Goal: Transaction & Acquisition: Purchase product/service

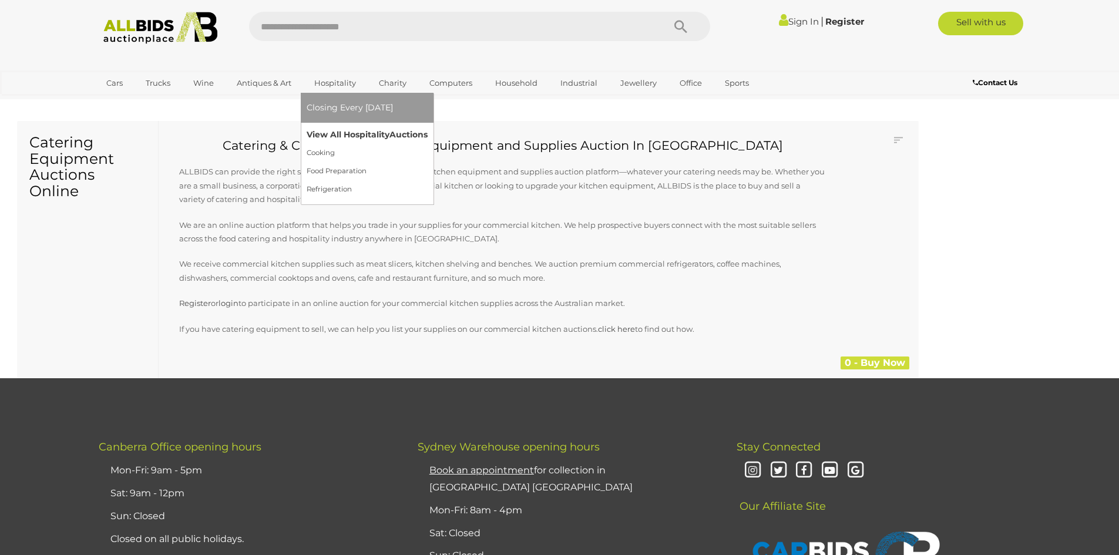
click at [335, 132] on link "View All Hospitality Auctions" at bounding box center [367, 135] width 121 height 18
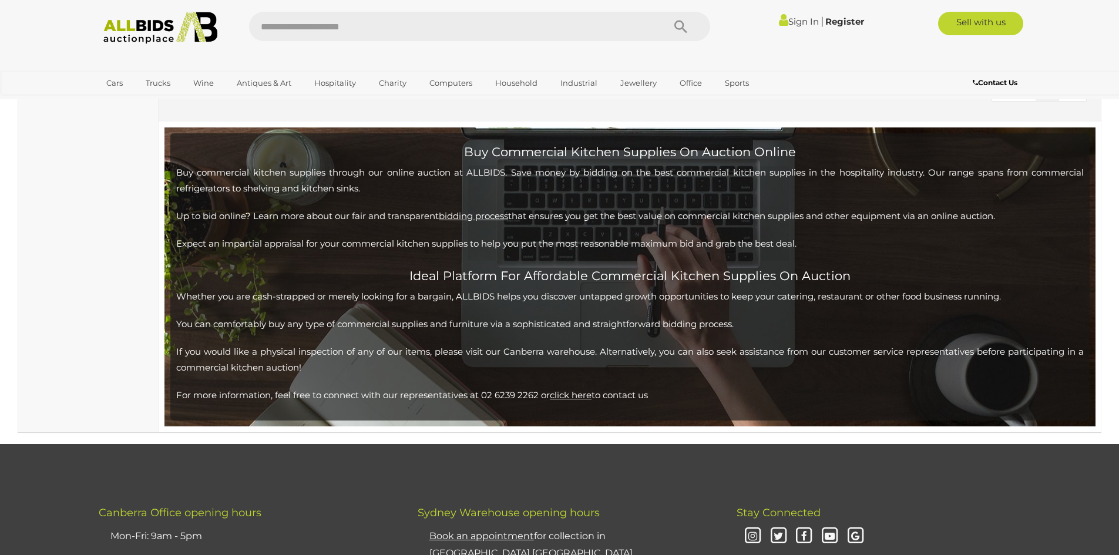
scroll to position [2773, 0]
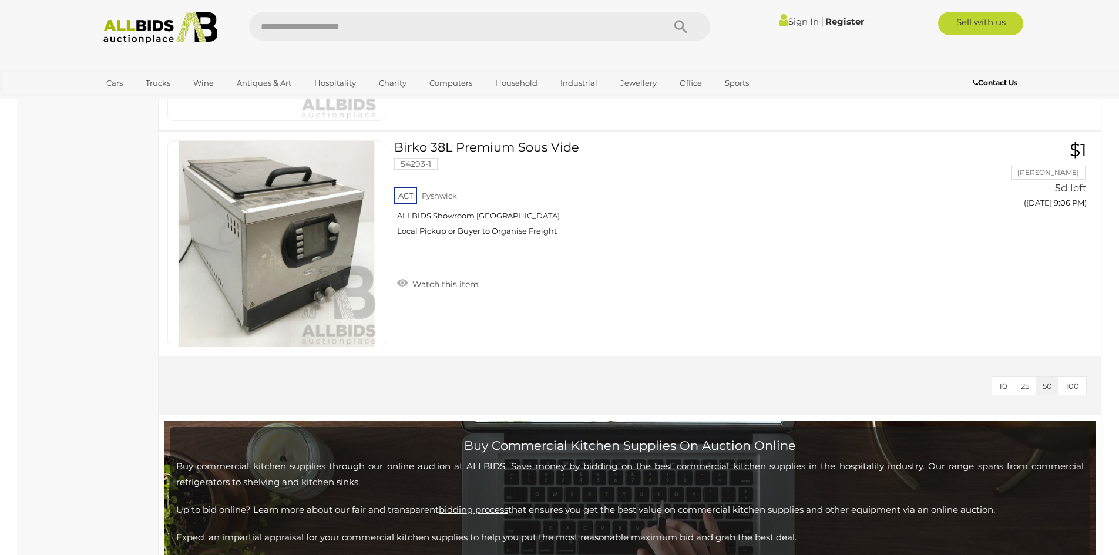
click at [1075, 391] on button "100" at bounding box center [1073, 386] width 28 height 18
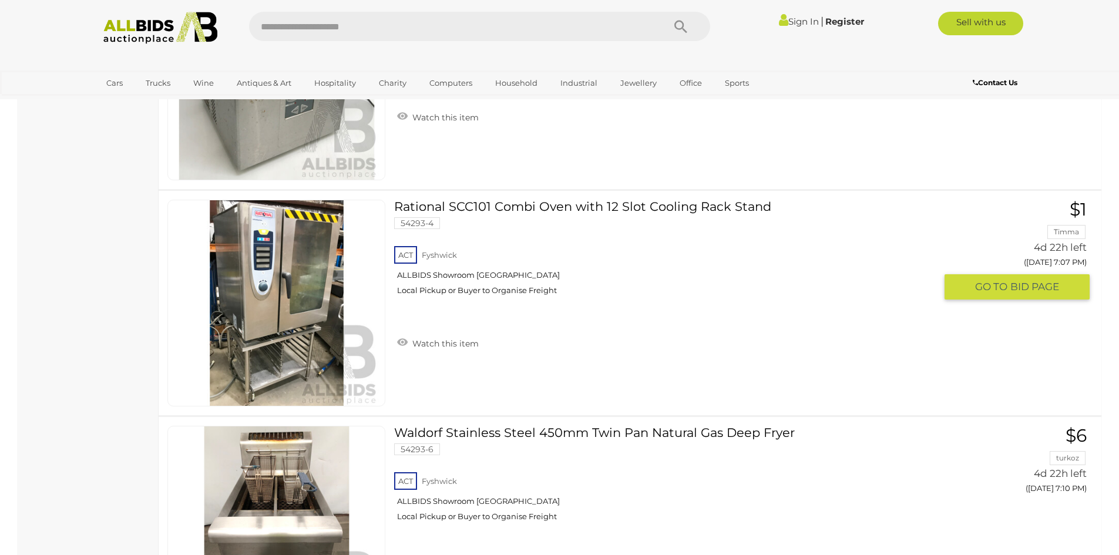
scroll to position [705, 0]
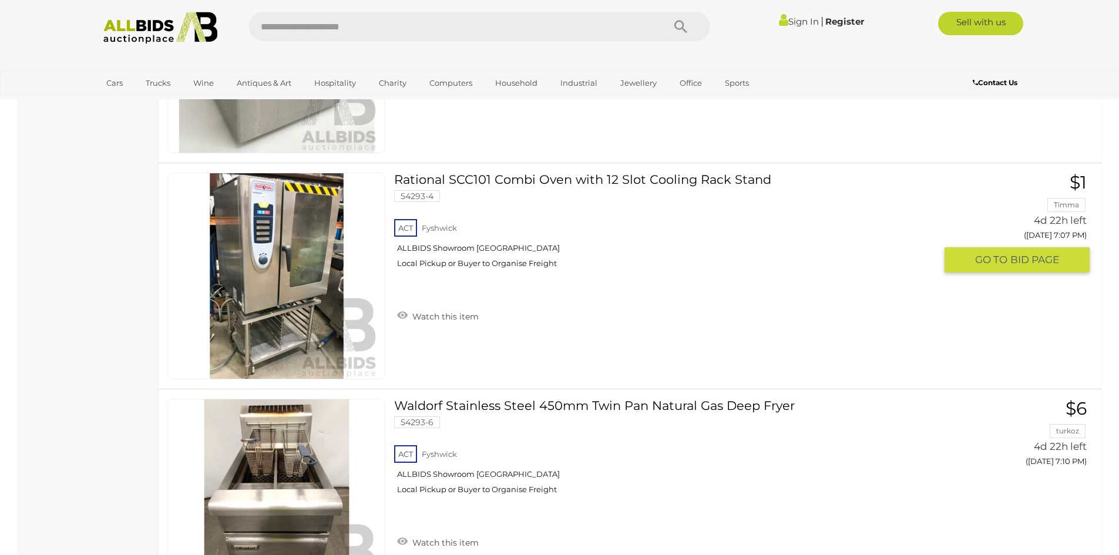
click at [294, 236] on link at bounding box center [276, 276] width 218 height 207
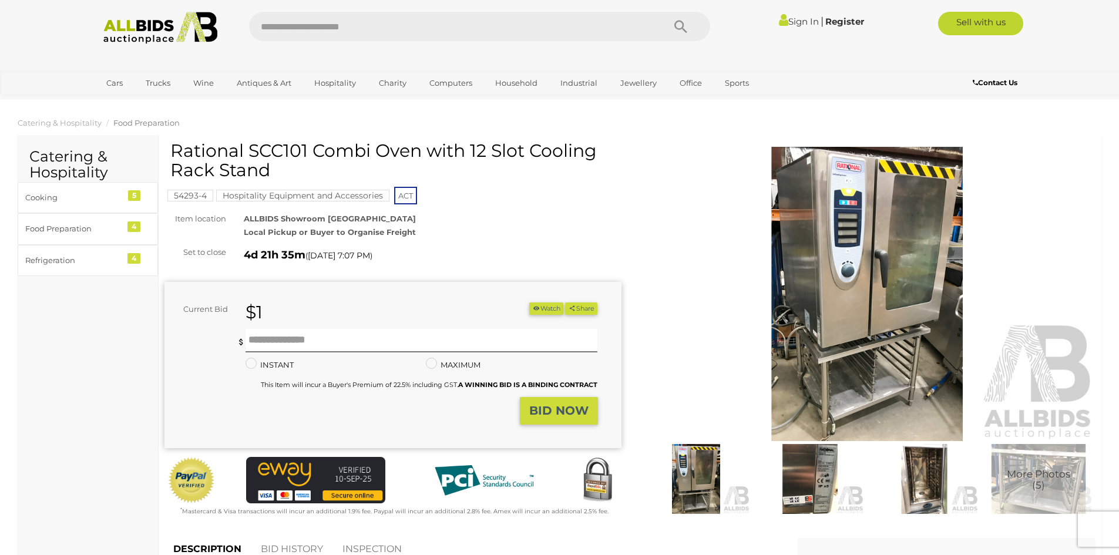
click at [821, 446] on img at bounding box center [810, 479] width 108 height 70
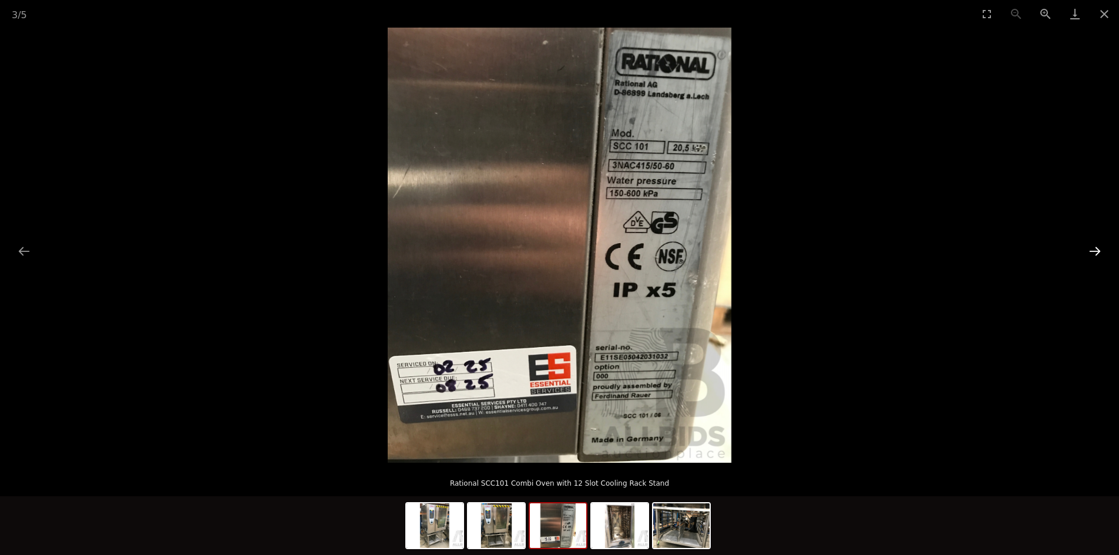
click at [1096, 256] on button "Next slide" at bounding box center [1095, 251] width 25 height 23
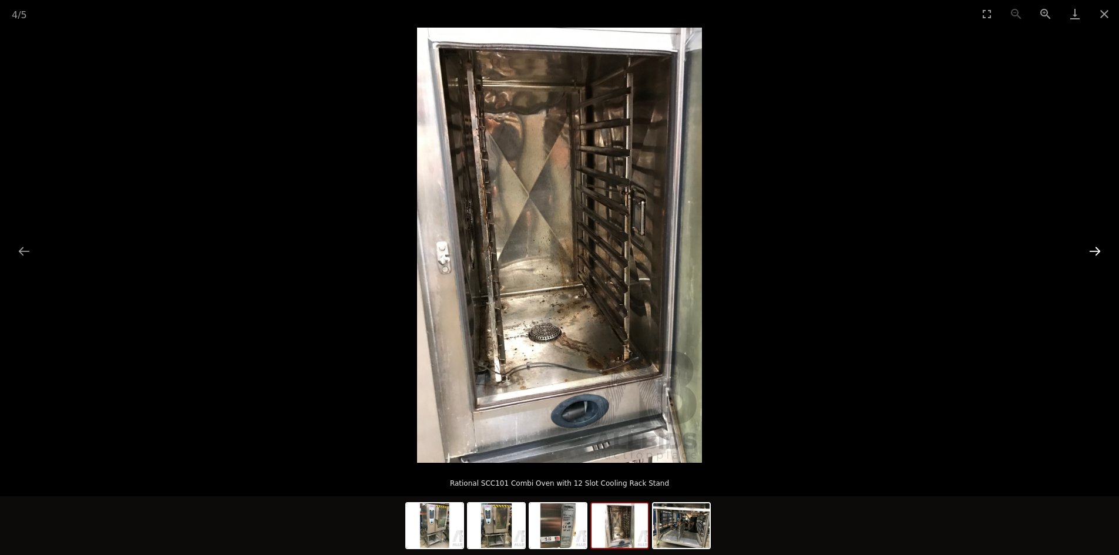
click at [1096, 256] on button "Next slide" at bounding box center [1095, 251] width 25 height 23
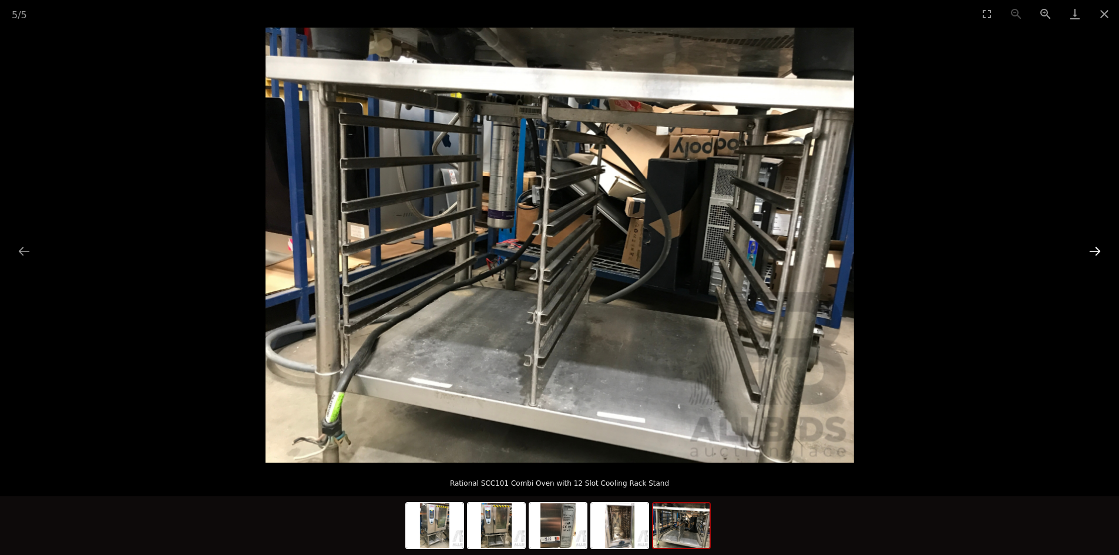
click at [1096, 256] on button "Next slide" at bounding box center [1095, 251] width 25 height 23
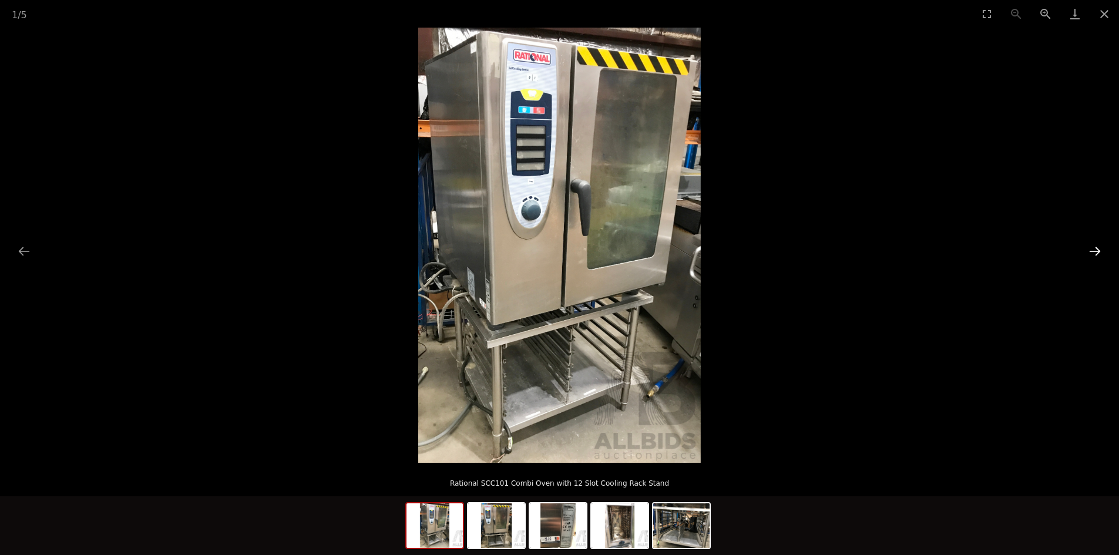
click at [1096, 256] on button "Next slide" at bounding box center [1095, 251] width 25 height 23
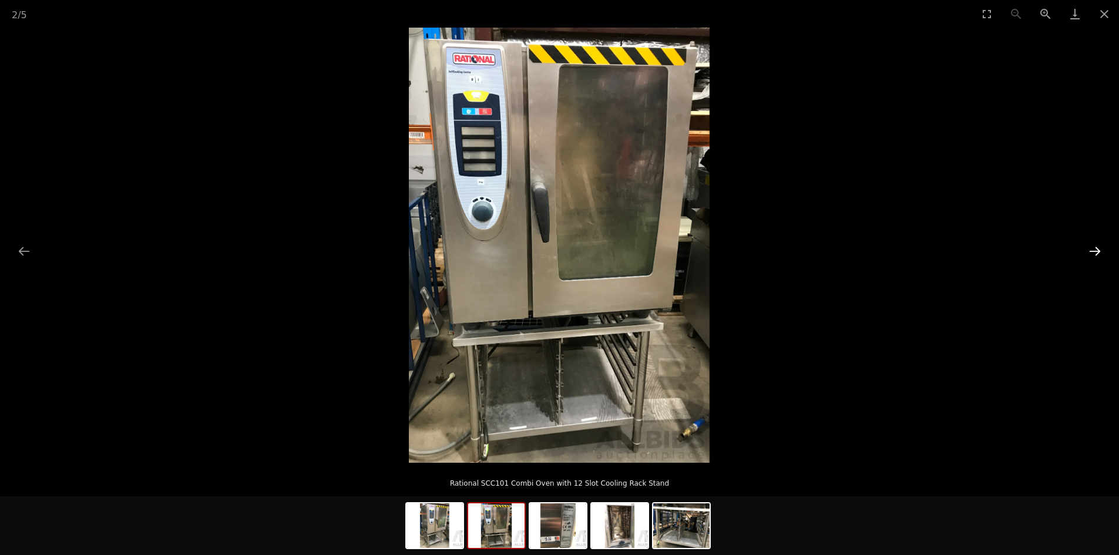
click at [1096, 256] on button "Next slide" at bounding box center [1095, 251] width 25 height 23
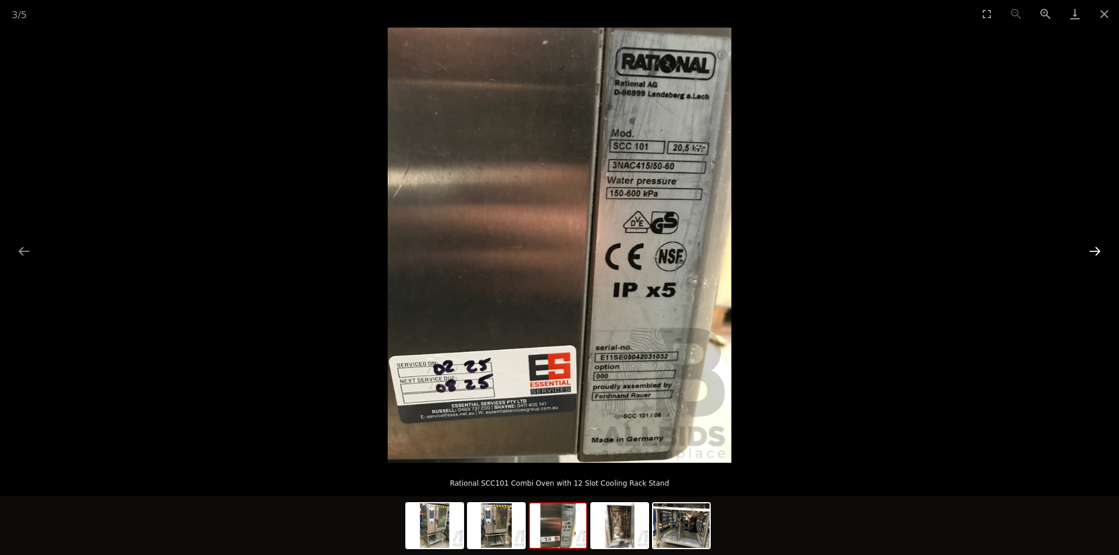
click at [1096, 256] on button "Next slide" at bounding box center [1095, 251] width 25 height 23
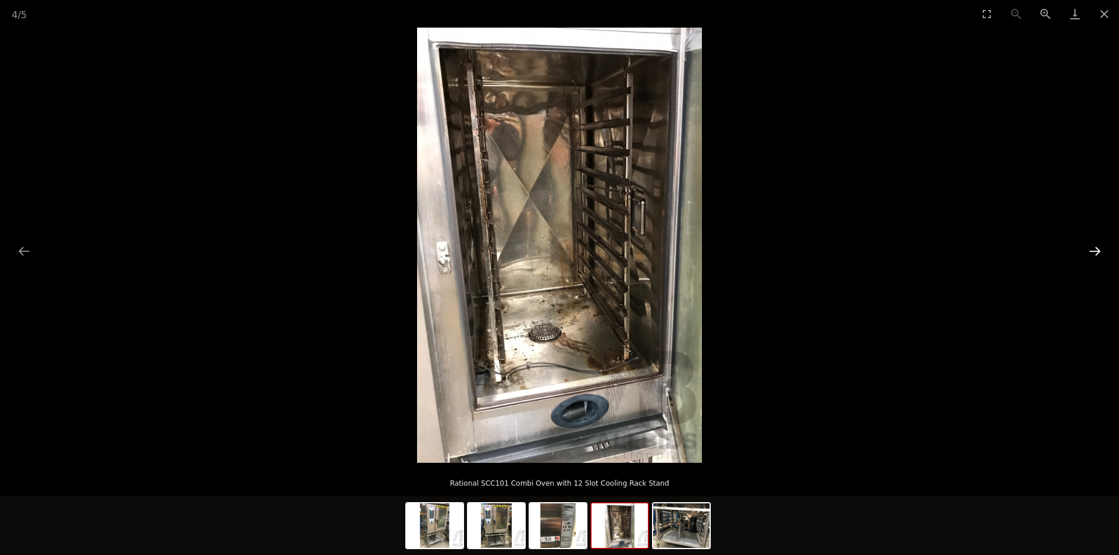
click at [1096, 256] on button "Next slide" at bounding box center [1095, 251] width 25 height 23
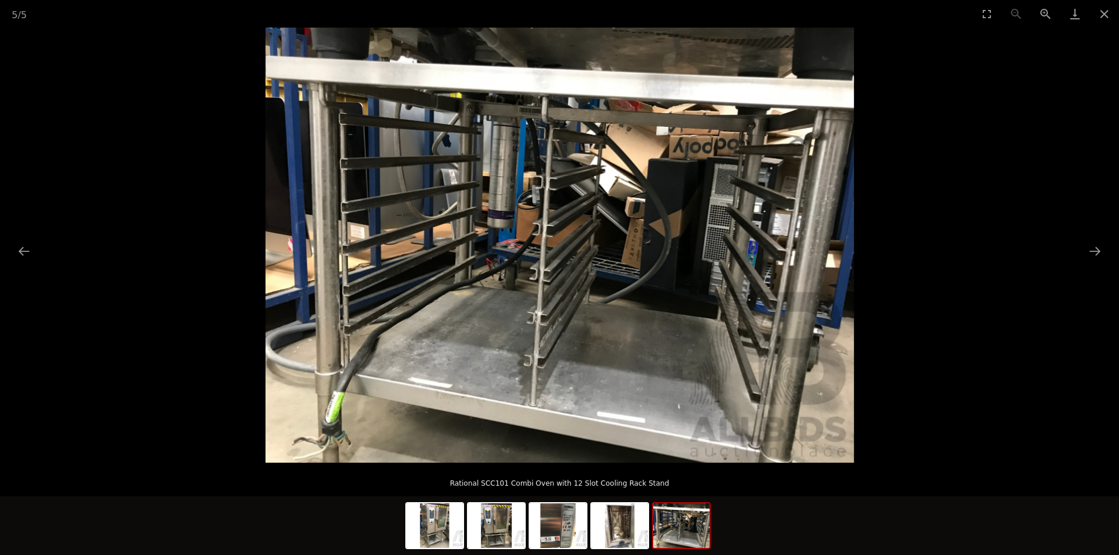
click at [1112, 251] on picture at bounding box center [559, 245] width 1119 height 435
click at [1103, 251] on button "Next slide" at bounding box center [1095, 251] width 25 height 23
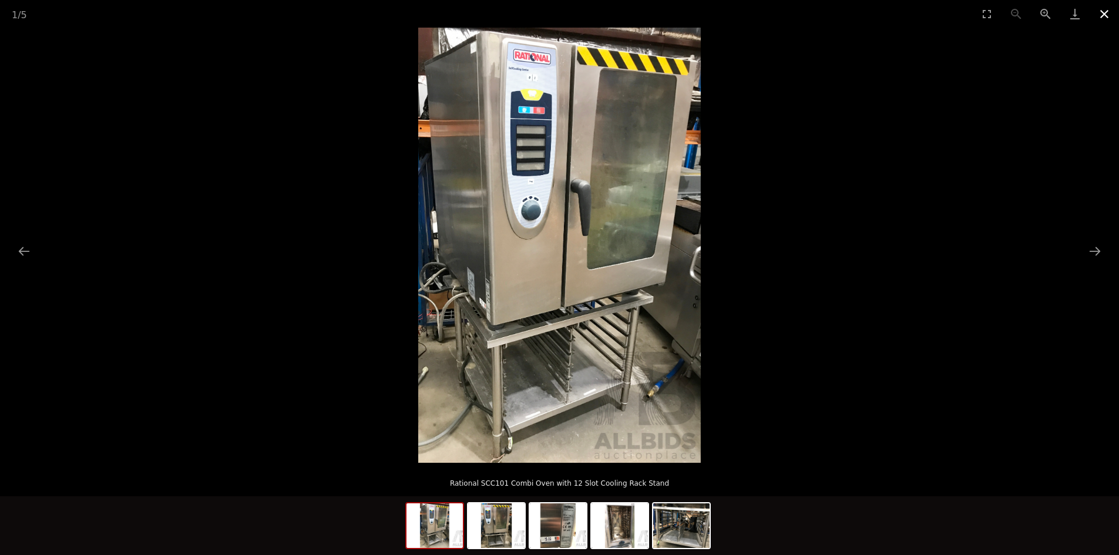
click at [1096, 14] on button "Close gallery" at bounding box center [1104, 14] width 29 height 28
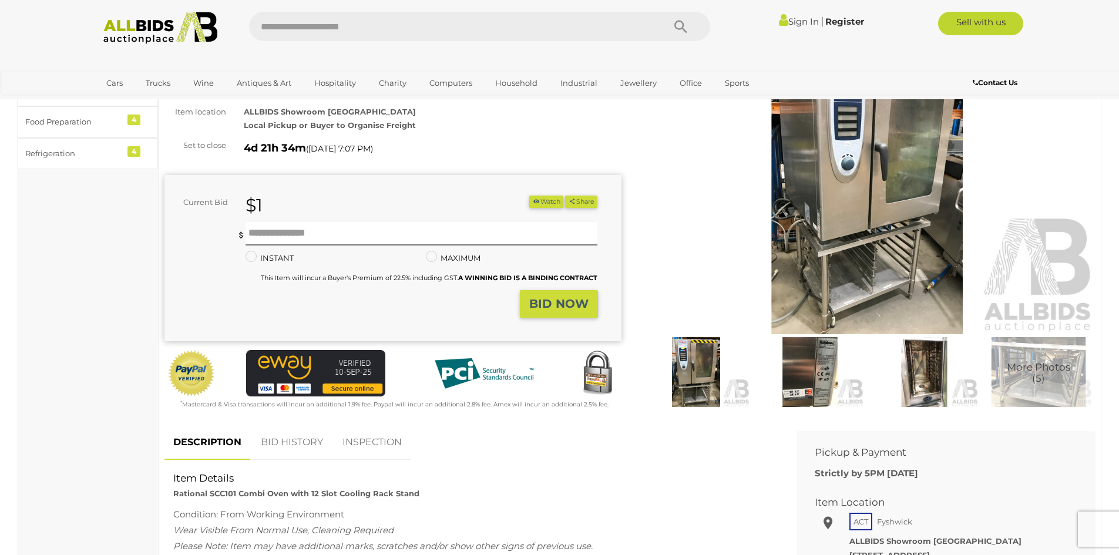
scroll to position [294, 0]
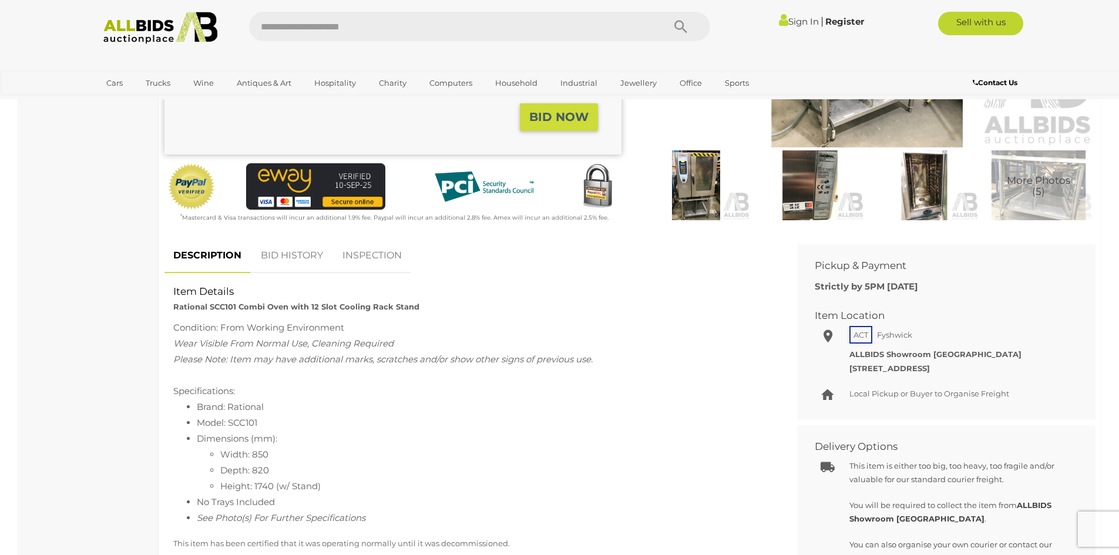
drag, startPoint x: 219, startPoint y: 319, endPoint x: 294, endPoint y: 334, distance: 76.7
click at [294, 334] on div "DESCRIPTION BID HISTORY INSPECTION Item Details Rational SCC101 Combi Oven with…" at bounding box center [472, 497] width 633 height 517
click at [328, 325] on div "Condition: From Working Environment" at bounding box center [471, 328] width 597 height 16
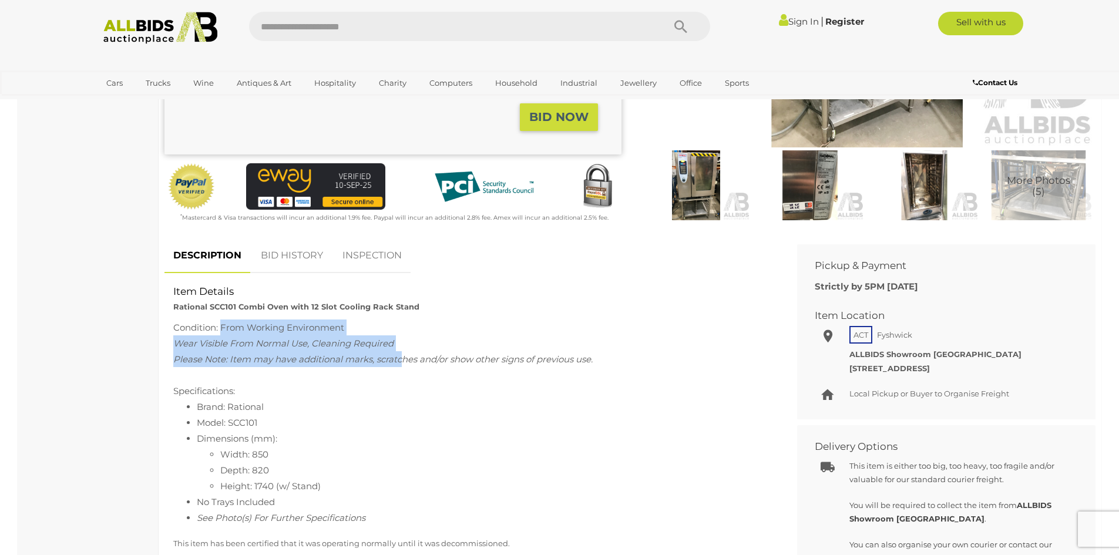
drag, startPoint x: 221, startPoint y: 331, endPoint x: 400, endPoint y: 366, distance: 182.6
click at [400, 366] on div "Condition: From Working Environment Wear Visible From Normal Use, Cleaning Requ…" at bounding box center [471, 423] width 597 height 206
click at [341, 350] on div "Wear Visible From Normal Use, Cleaning Required" at bounding box center [471, 343] width 597 height 16
drag, startPoint x: 291, startPoint y: 331, endPoint x: 347, endPoint y: 377, distance: 71.8
click at [347, 377] on div "Condition: From Working Environment Wear Visible From Normal Use, Cleaning Requ…" at bounding box center [471, 423] width 597 height 206
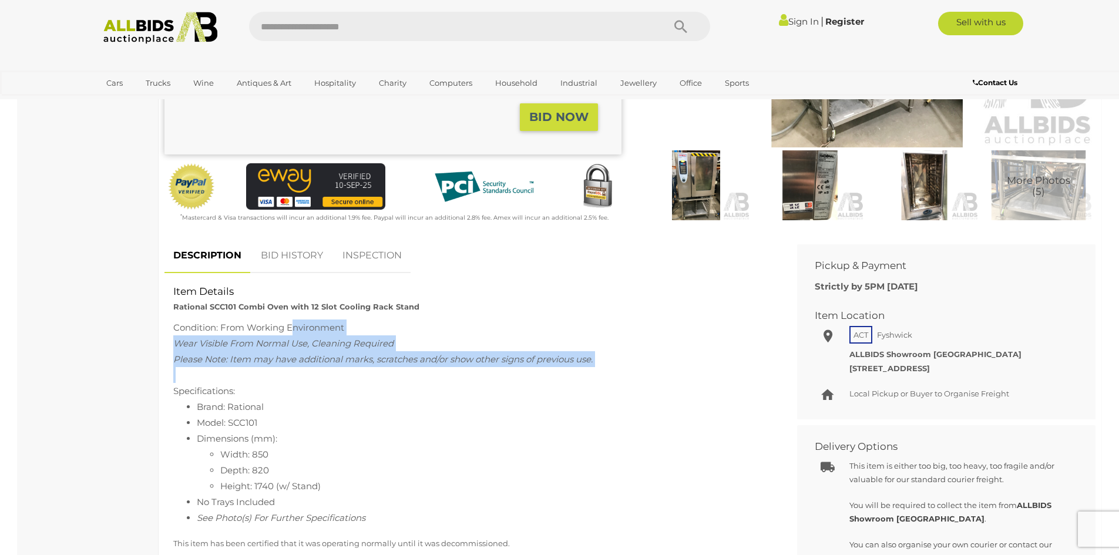
click at [340, 367] on div "Please Note: Item may have additional marks, scratches and/or show other signs …" at bounding box center [471, 359] width 597 height 16
drag, startPoint x: 316, startPoint y: 350, endPoint x: 435, endPoint y: 405, distance: 130.6
click at [435, 405] on div "Condition: From Working Environment Wear Visible From Normal Use, Cleaning Requ…" at bounding box center [471, 423] width 597 height 206
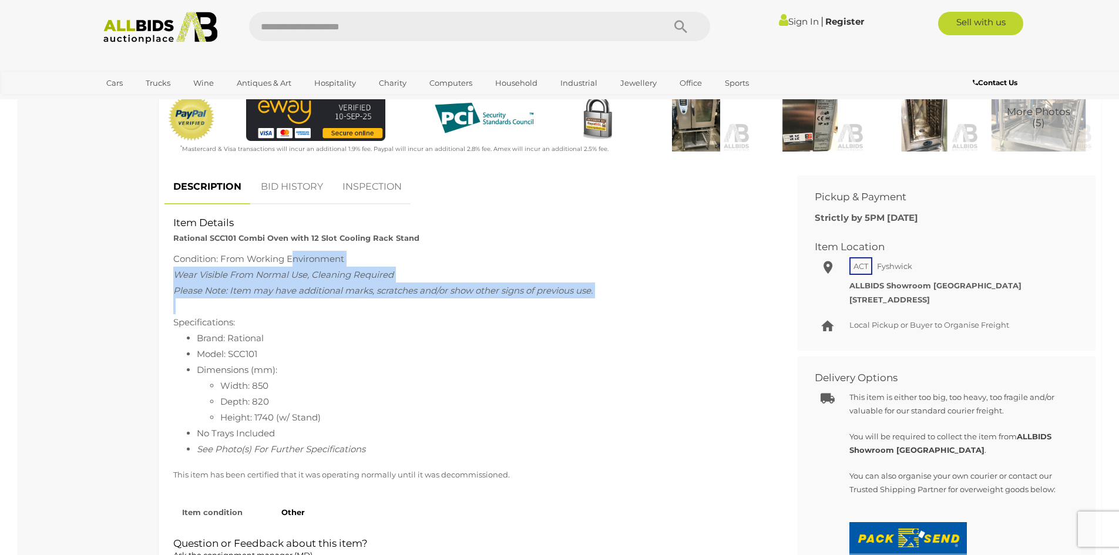
scroll to position [470, 0]
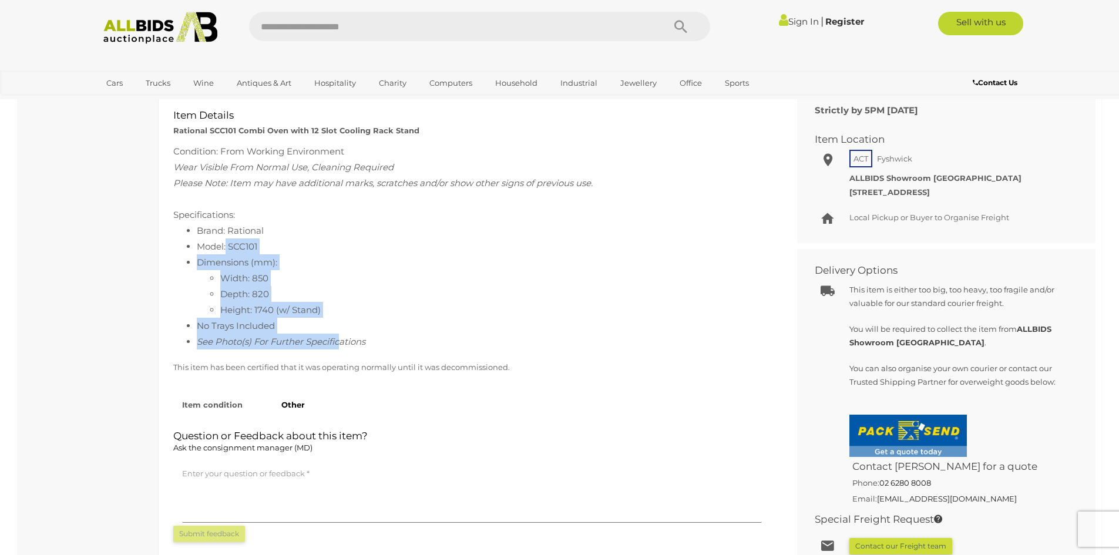
drag, startPoint x: 227, startPoint y: 246, endPoint x: 340, endPoint y: 338, distance: 145.7
click at [340, 338] on ul "Brand: Rational Model: SCC101 Dimensions (mm): Width: 850 Depth: 820 Height: 17…" at bounding box center [471, 286] width 597 height 127
click at [340, 324] on li "No Trays Included" at bounding box center [484, 326] width 574 height 16
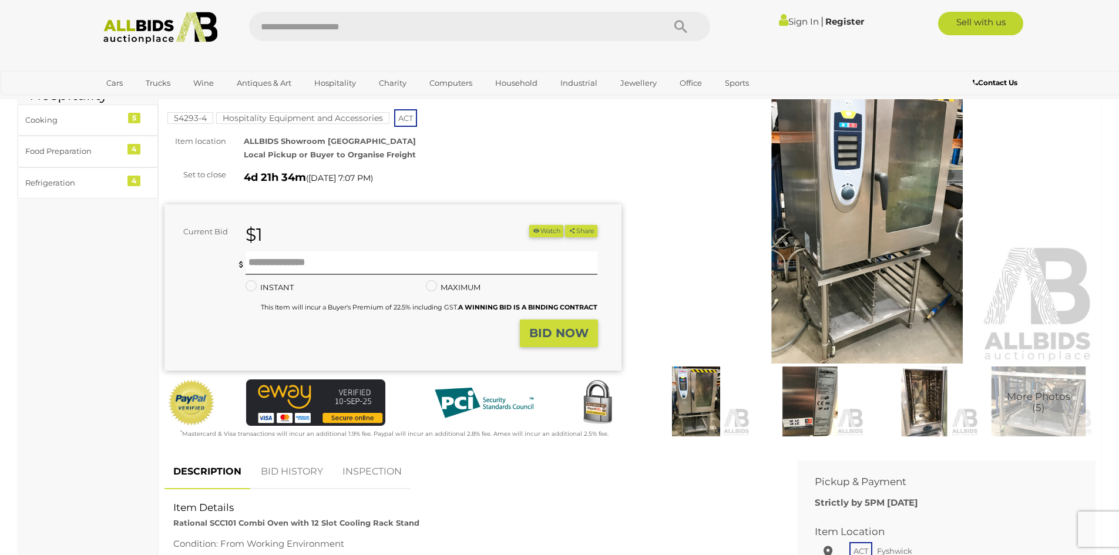
scroll to position [0, 0]
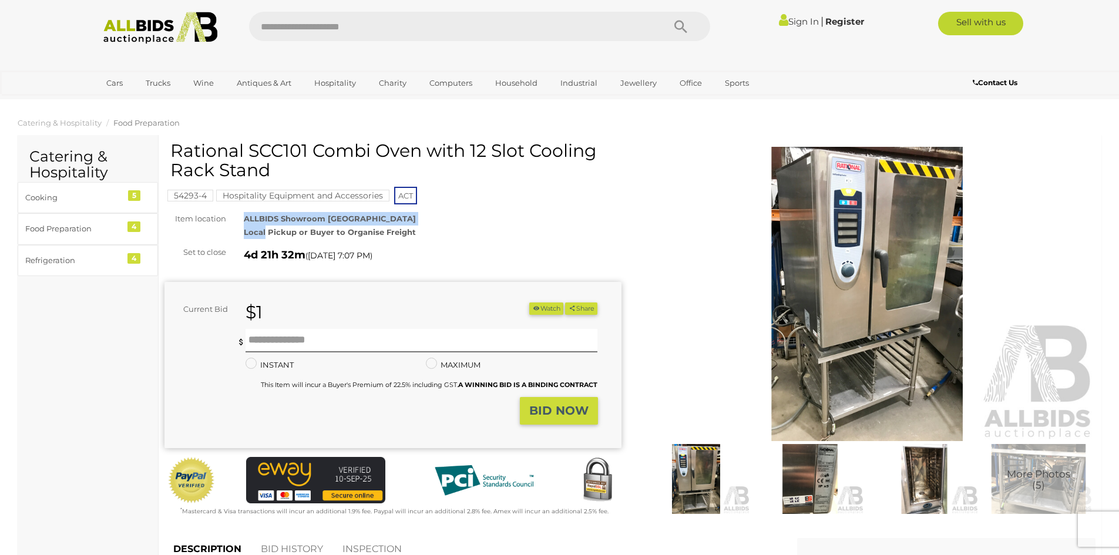
drag, startPoint x: 264, startPoint y: 235, endPoint x: 468, endPoint y: 217, distance: 204.1
click at [468, 217] on div "ALLBIDS Showroom Fyshwick Local Pickup or Buyer to Organise Freight Let us know…" at bounding box center [432, 226] width 395 height 28
click at [418, 221] on div "ALLBIDS Showroom Fyshwick Local Pickup or Buyer to Organise Freight" at bounding box center [432, 226] width 395 height 28
drag, startPoint x: 231, startPoint y: 146, endPoint x: 355, endPoint y: 163, distance: 125.7
click at [355, 163] on h1 "Rational SCC101 Combi Oven with 12 Slot Cooling Rack Stand" at bounding box center [394, 160] width 448 height 39
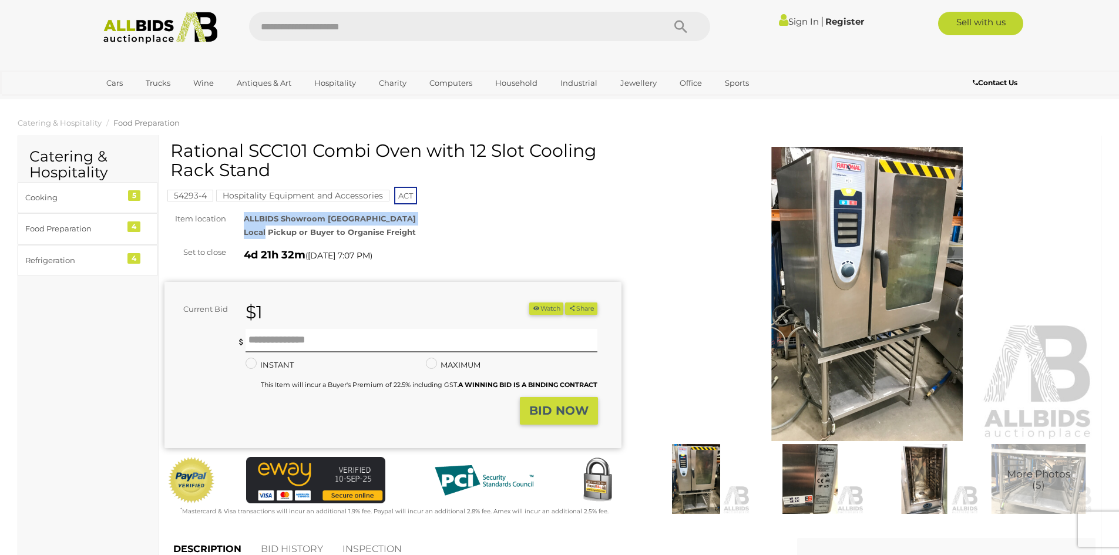
click at [314, 147] on h1 "Rational SCC101 Combi Oven with 12 Slot Cooling Rack Stand" at bounding box center [394, 160] width 448 height 39
drag, startPoint x: 317, startPoint y: 143, endPoint x: 646, endPoint y: 141, distance: 329.6
click at [646, 141] on div "Warranty Charity )" at bounding box center [630, 337] width 949 height 392
click at [437, 153] on h1 "Rational SCC101 Combi Oven with 12 Slot Cooling Rack Stand" at bounding box center [394, 160] width 448 height 39
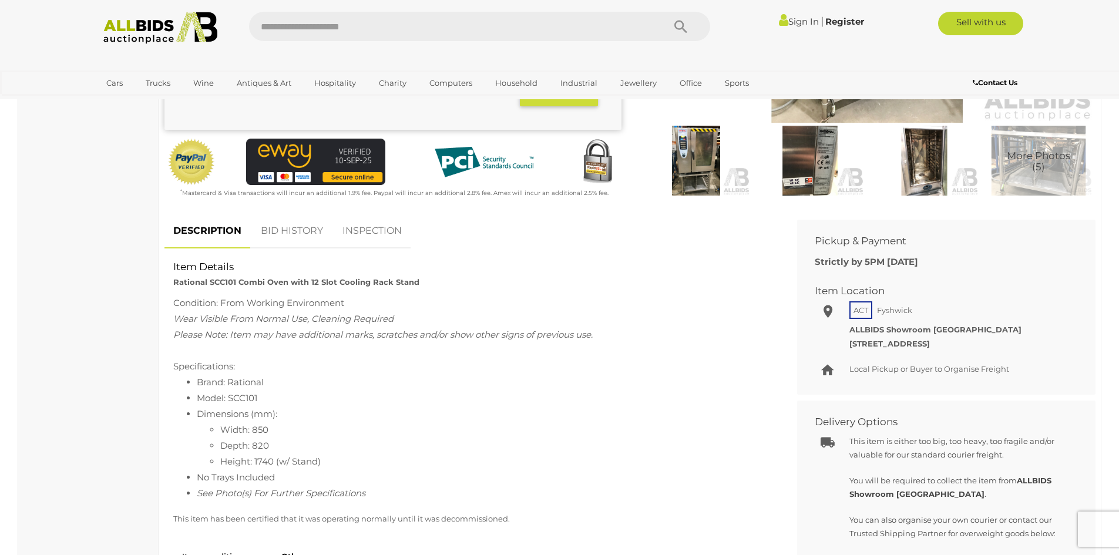
scroll to position [411, 0]
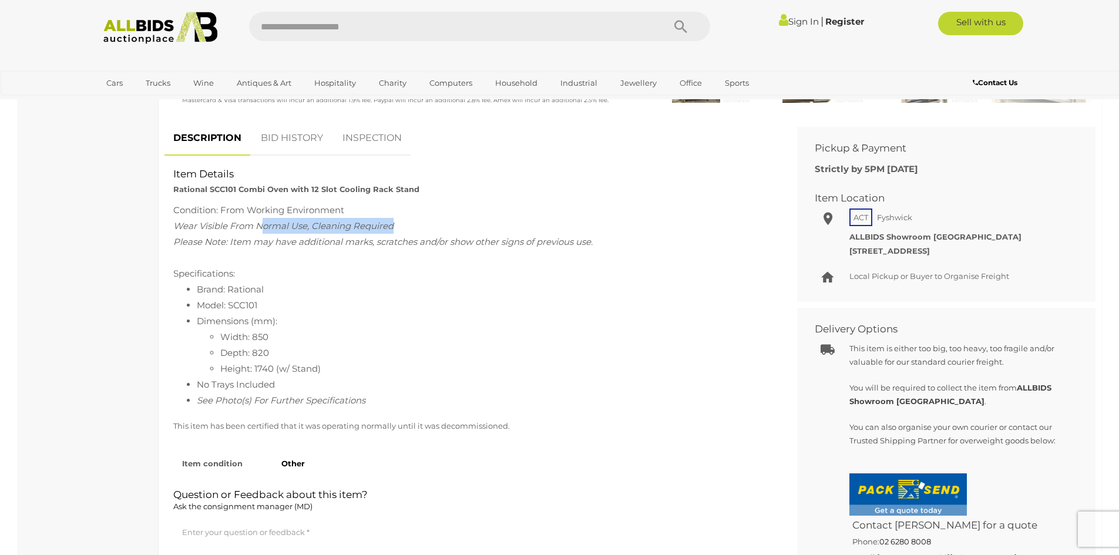
drag, startPoint x: 267, startPoint y: 226, endPoint x: 416, endPoint y: 226, distance: 148.6
click at [416, 226] on div "Wear Visible From Normal Use, Cleaning Required" at bounding box center [471, 226] width 597 height 16
drag, startPoint x: 216, startPoint y: 240, endPoint x: 433, endPoint y: 240, distance: 216.8
click at [433, 240] on span "Please Note: Item may have additional marks, scratches and/or show other signs …" at bounding box center [382, 241] width 419 height 11
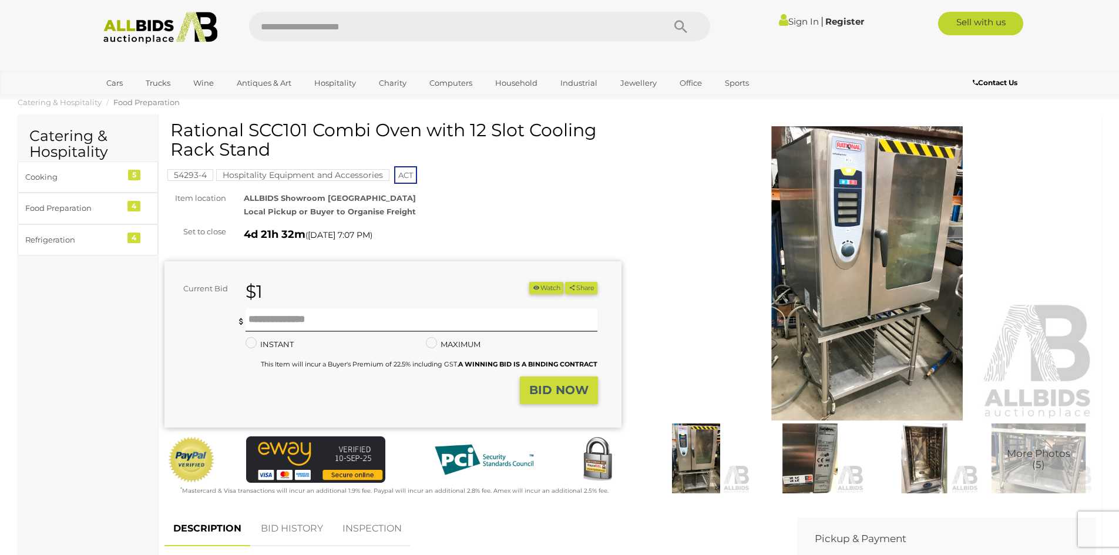
scroll to position [0, 0]
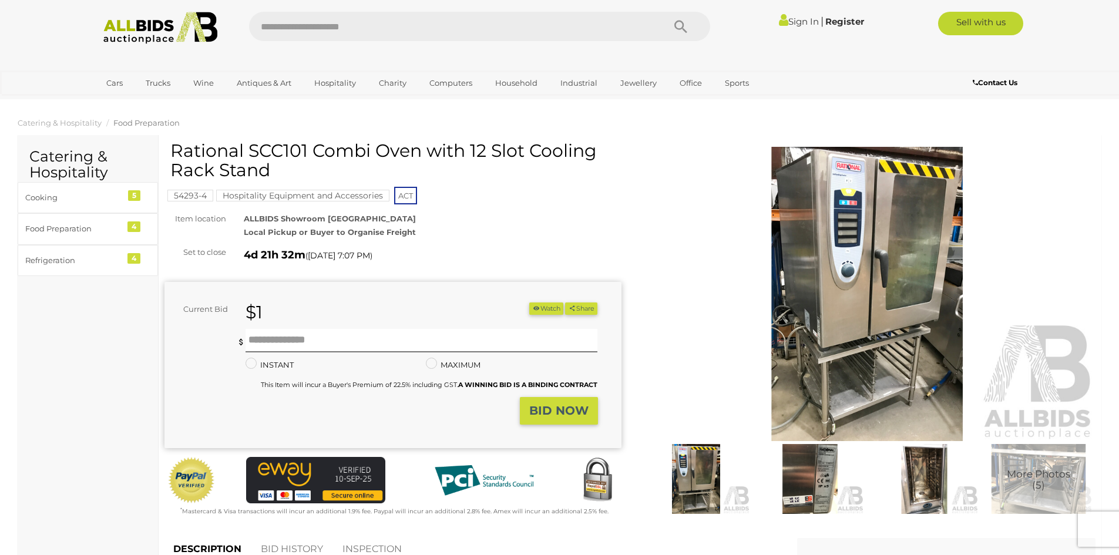
click at [892, 276] on img at bounding box center [867, 294] width 457 height 294
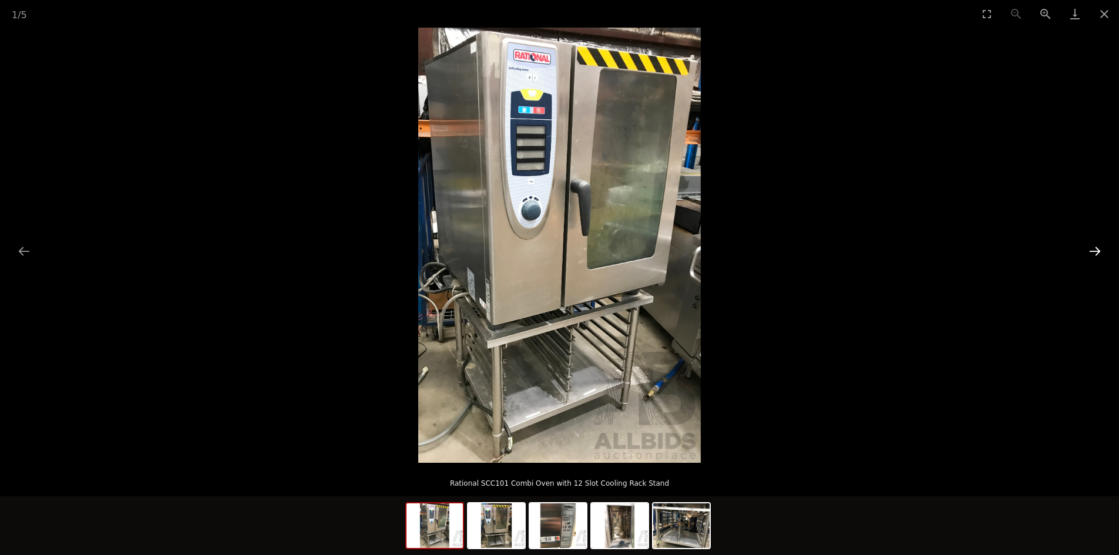
click at [1094, 258] on button "Next slide" at bounding box center [1095, 251] width 25 height 23
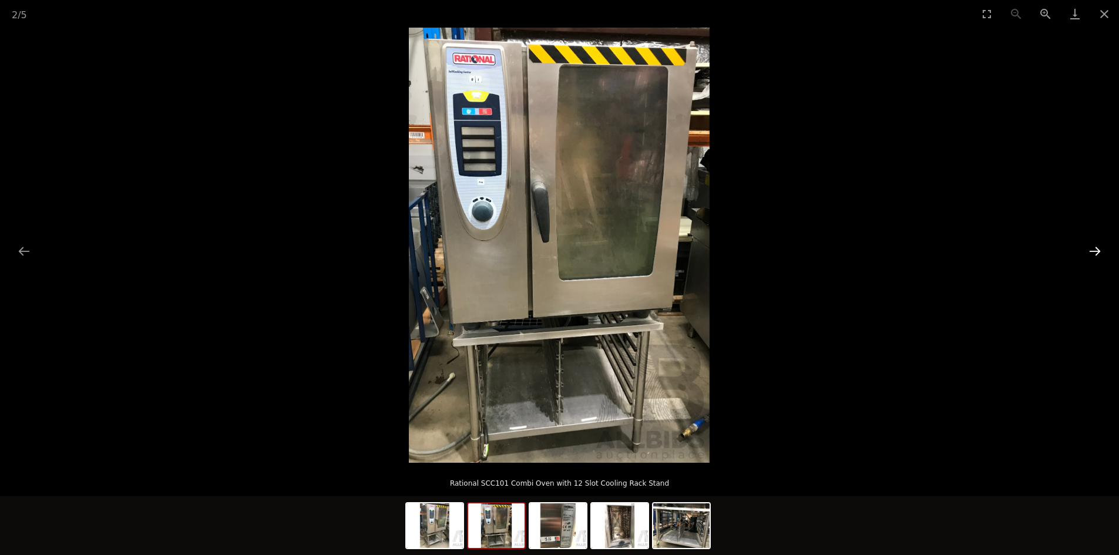
click at [1095, 254] on button "Next slide" at bounding box center [1095, 251] width 25 height 23
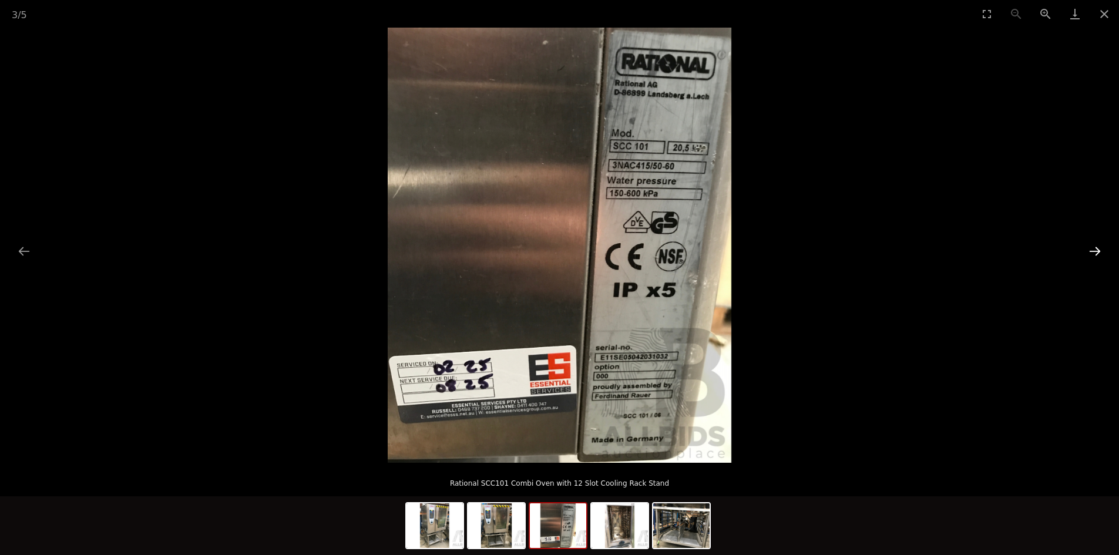
click at [1086, 252] on button "Next slide" at bounding box center [1095, 251] width 25 height 23
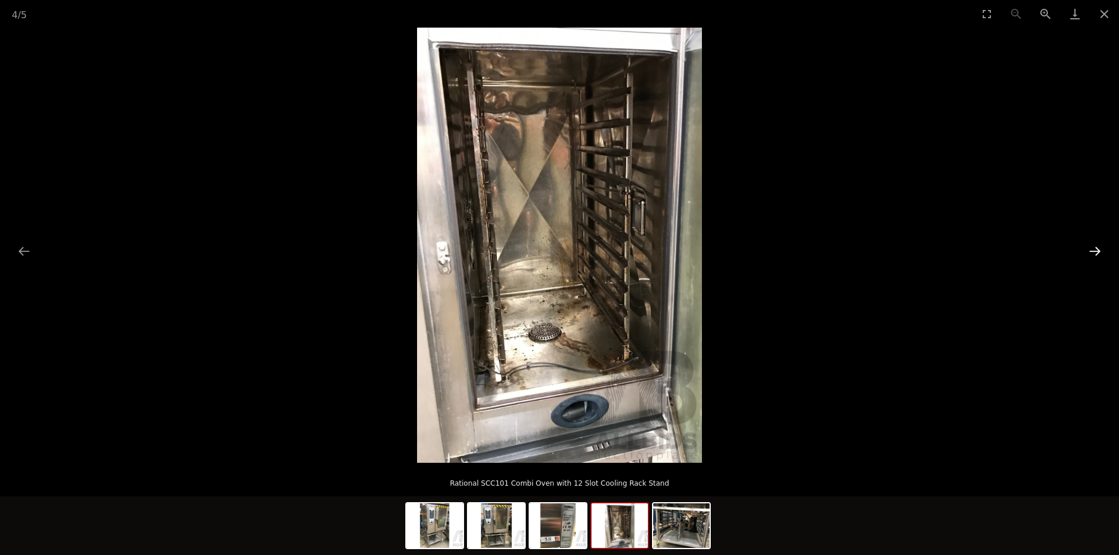
click at [1086, 252] on button "Next slide" at bounding box center [1095, 251] width 25 height 23
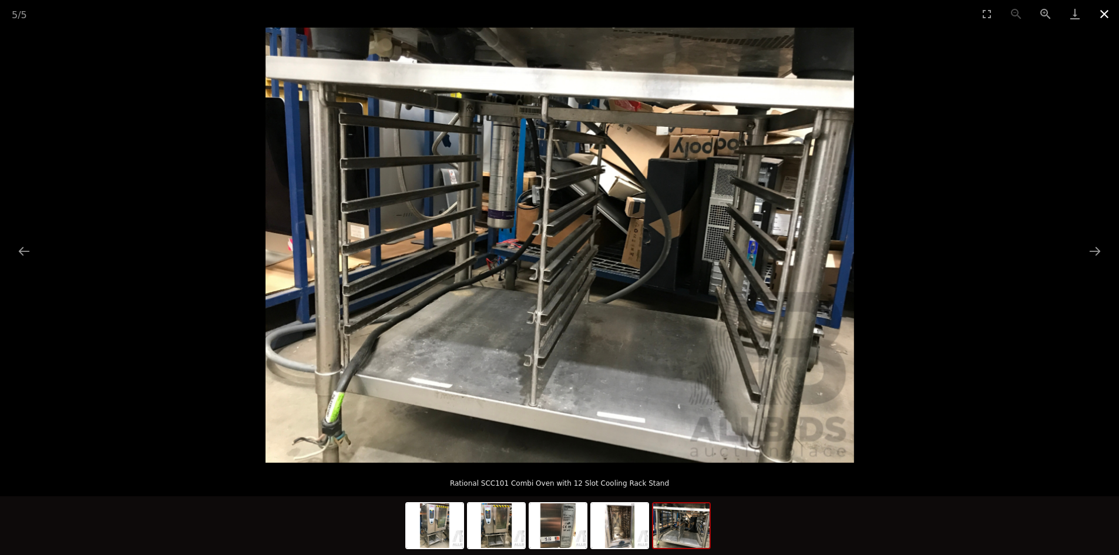
click at [1099, 12] on button "Close gallery" at bounding box center [1104, 14] width 29 height 28
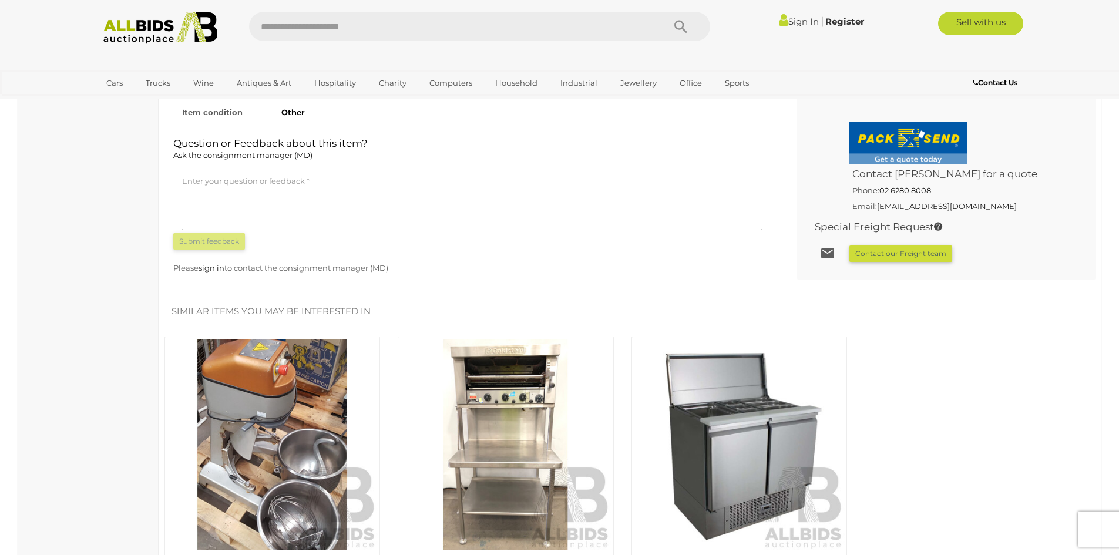
scroll to position [881, 0]
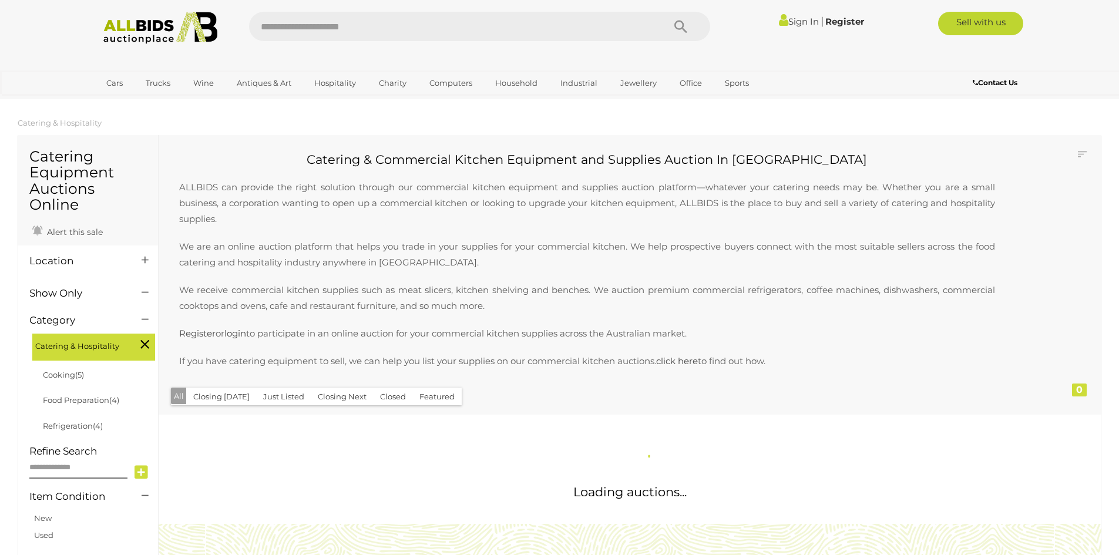
scroll to position [575, 0]
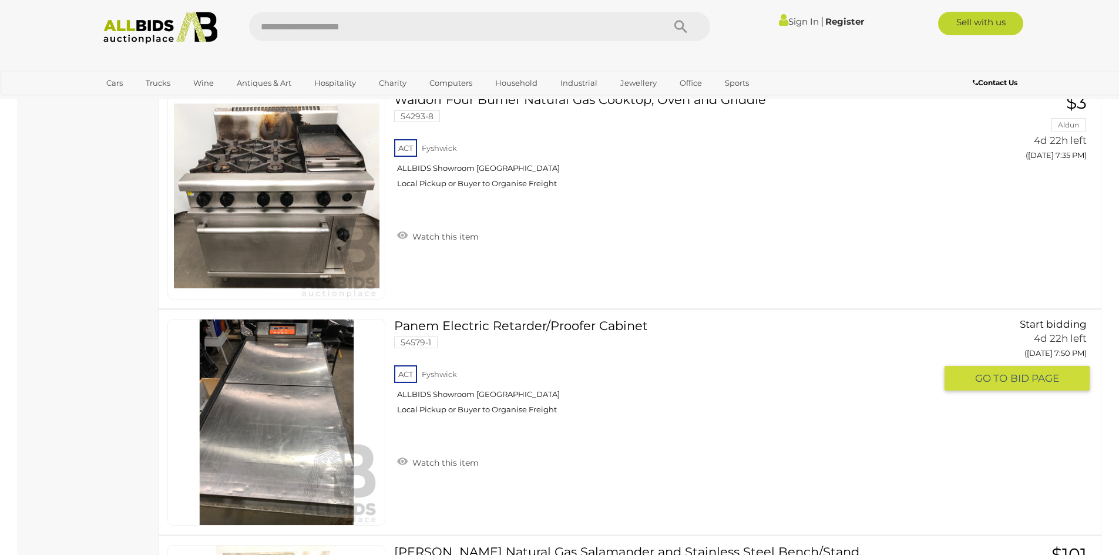
scroll to position [1688, 0]
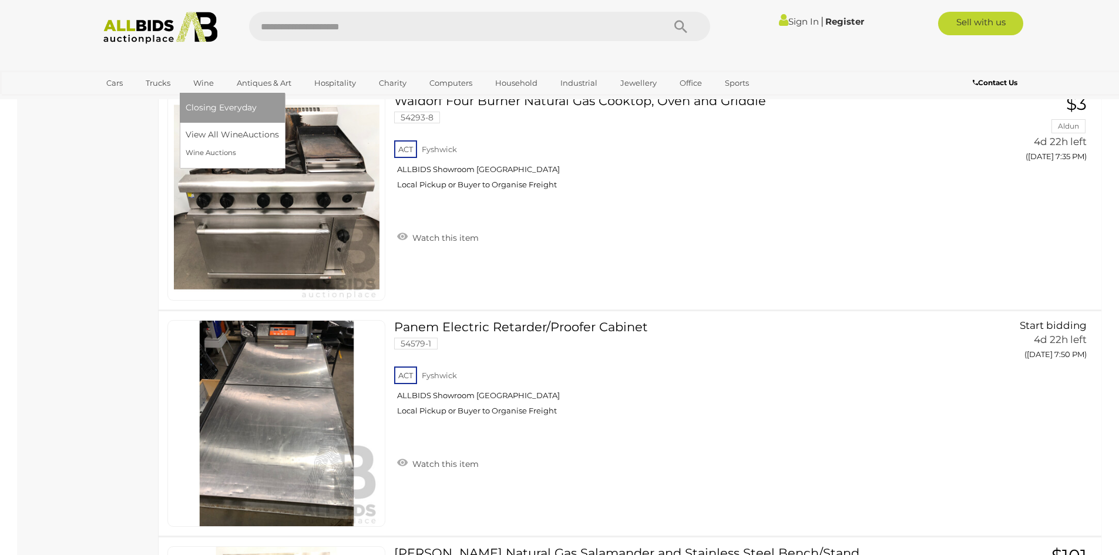
click at [207, 81] on link "Wine" at bounding box center [204, 82] width 36 height 19
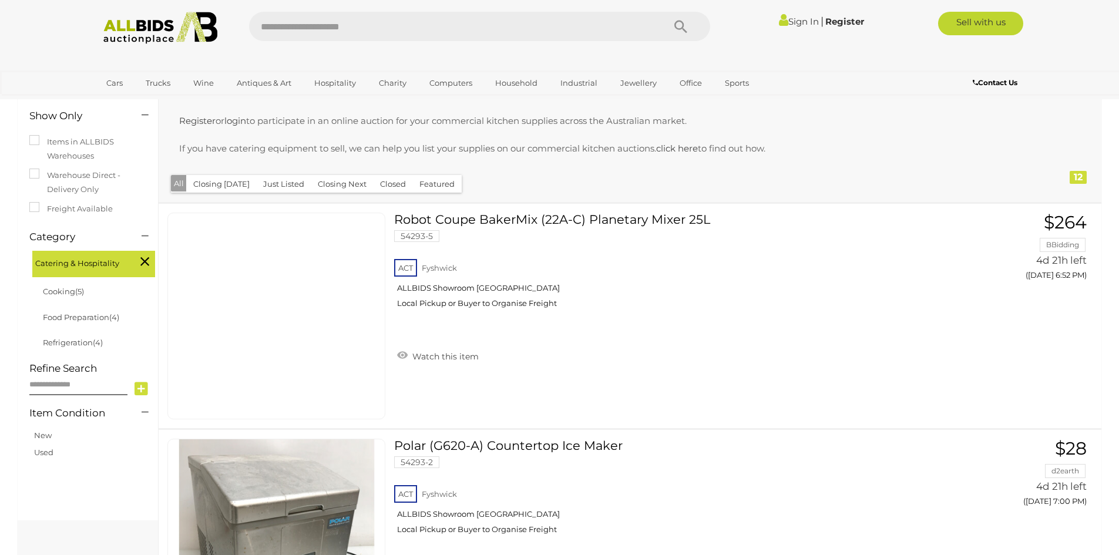
scroll to position [294, 0]
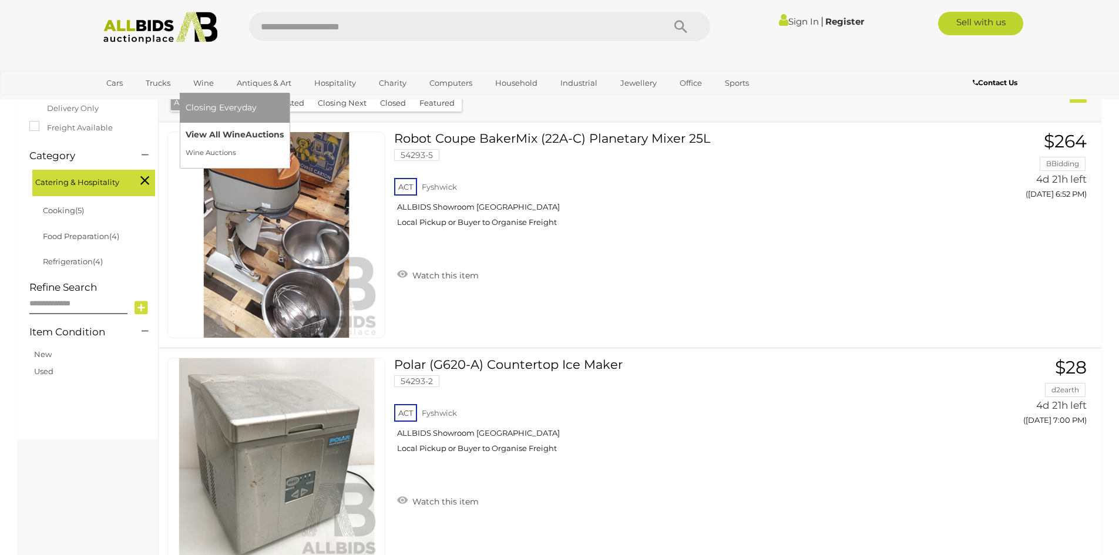
click at [213, 137] on link "View All Wine Auctions" at bounding box center [235, 135] width 98 height 18
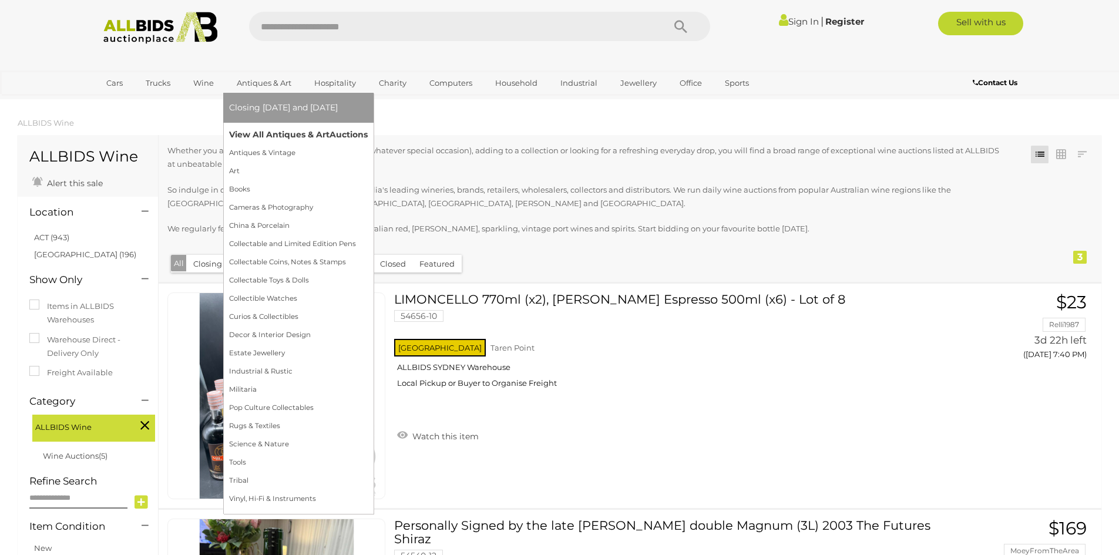
click at [265, 135] on link "View All Antiques & Art Auctions" at bounding box center [298, 135] width 139 height 18
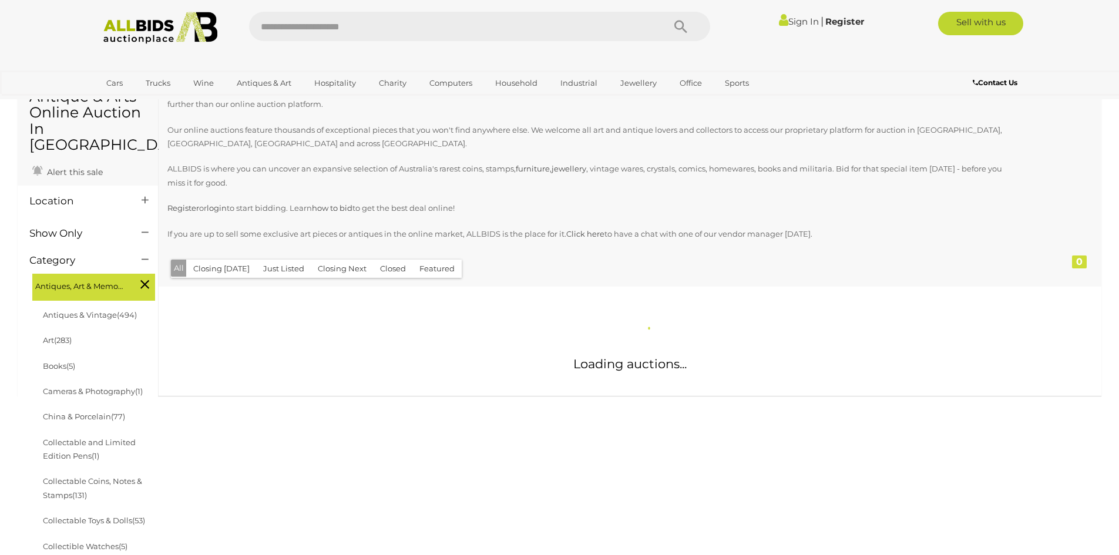
scroll to position [59, 0]
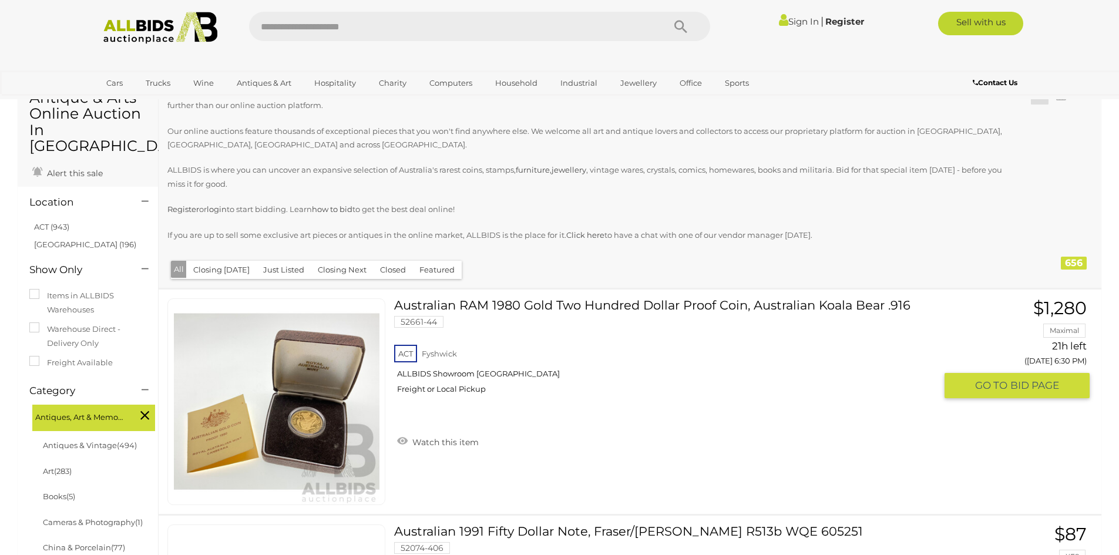
scroll to position [176, 0]
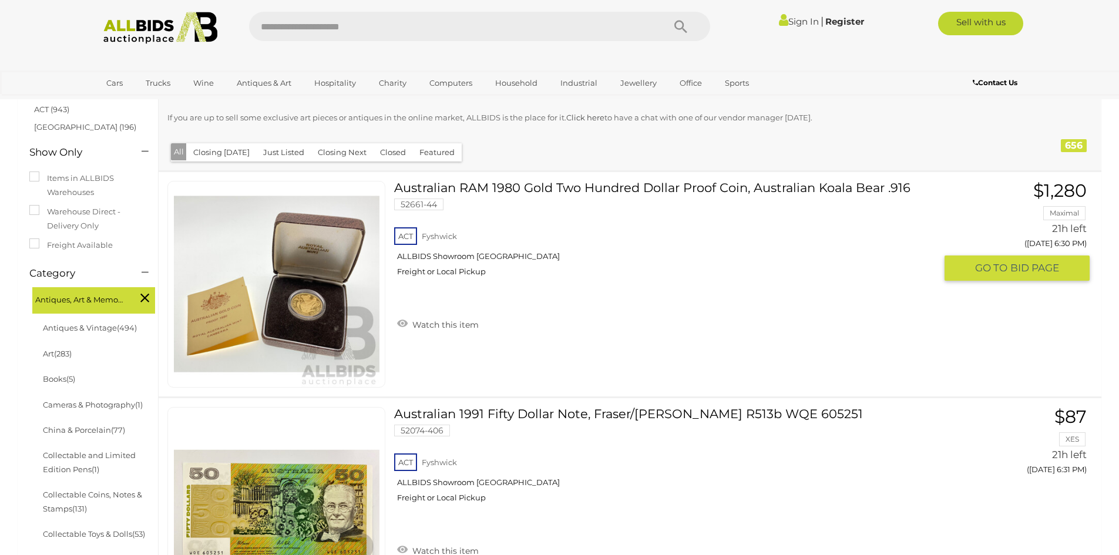
click at [314, 301] on img at bounding box center [277, 285] width 206 height 206
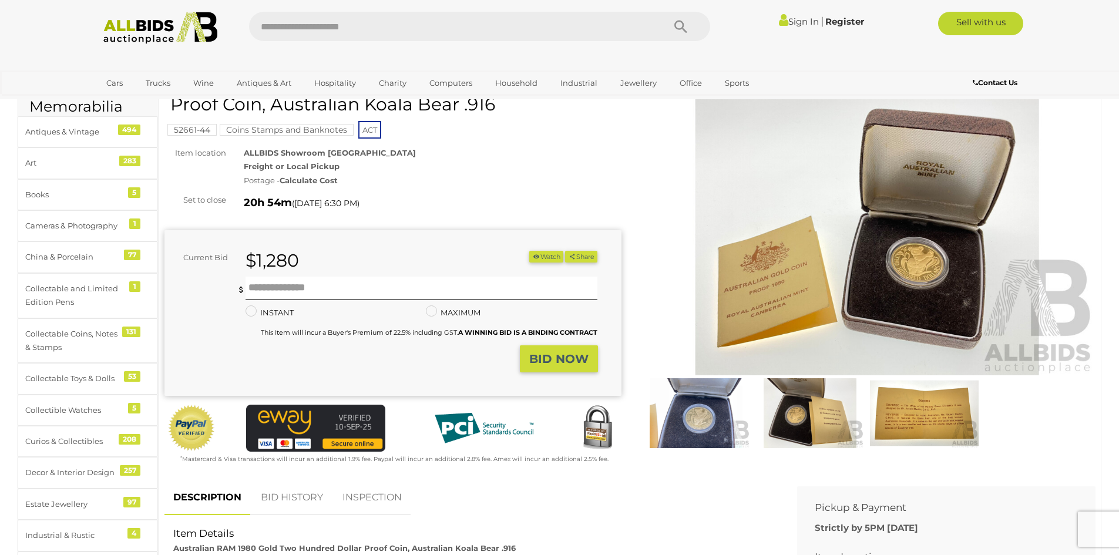
scroll to position [176, 0]
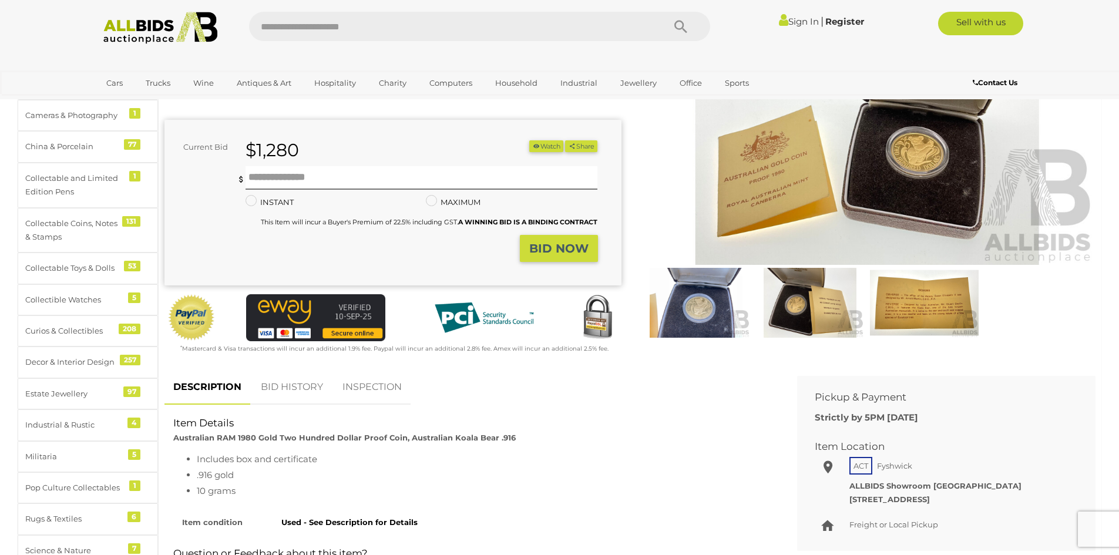
click at [797, 308] on img at bounding box center [810, 303] width 108 height 70
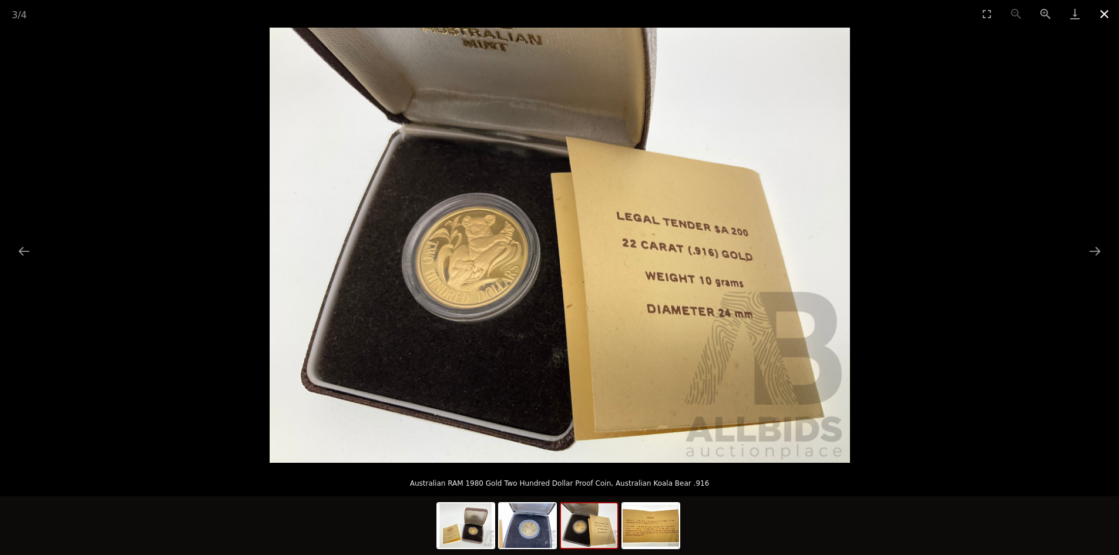
click at [1101, 9] on button "Close gallery" at bounding box center [1104, 14] width 29 height 28
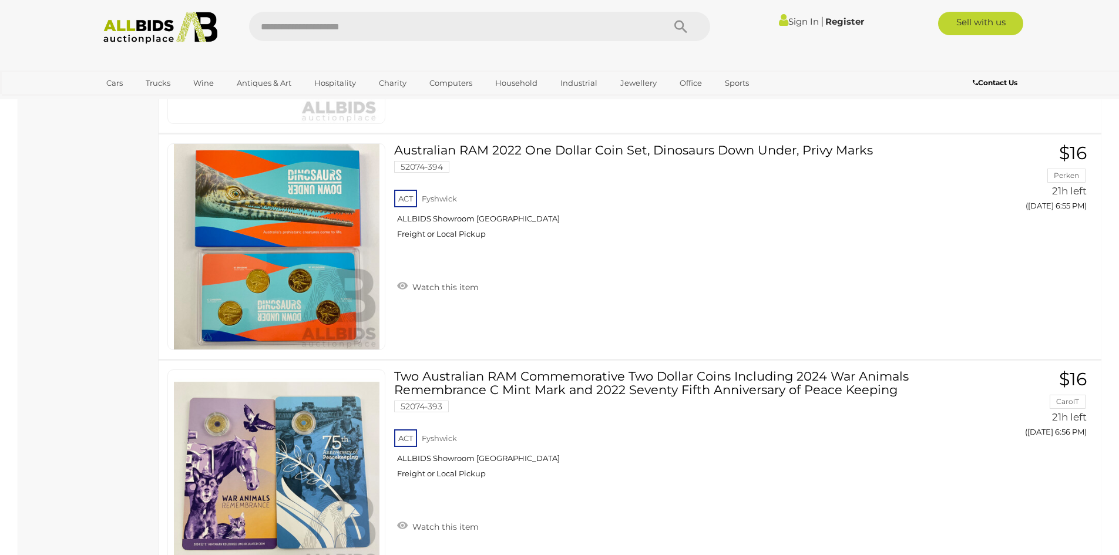
scroll to position [5580, 0]
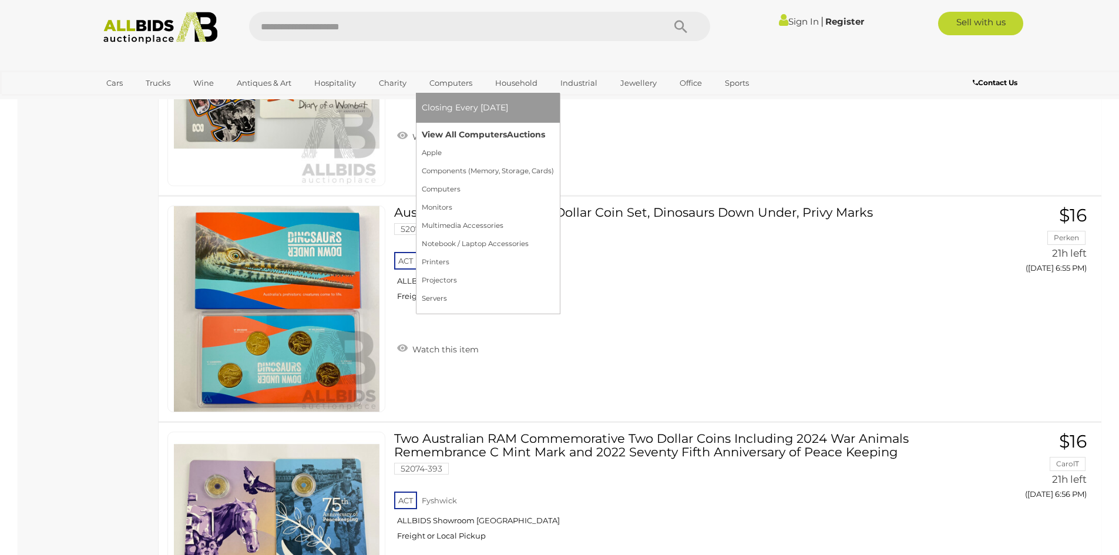
click at [437, 130] on link "View All Computers Auctions" at bounding box center [488, 135] width 132 height 18
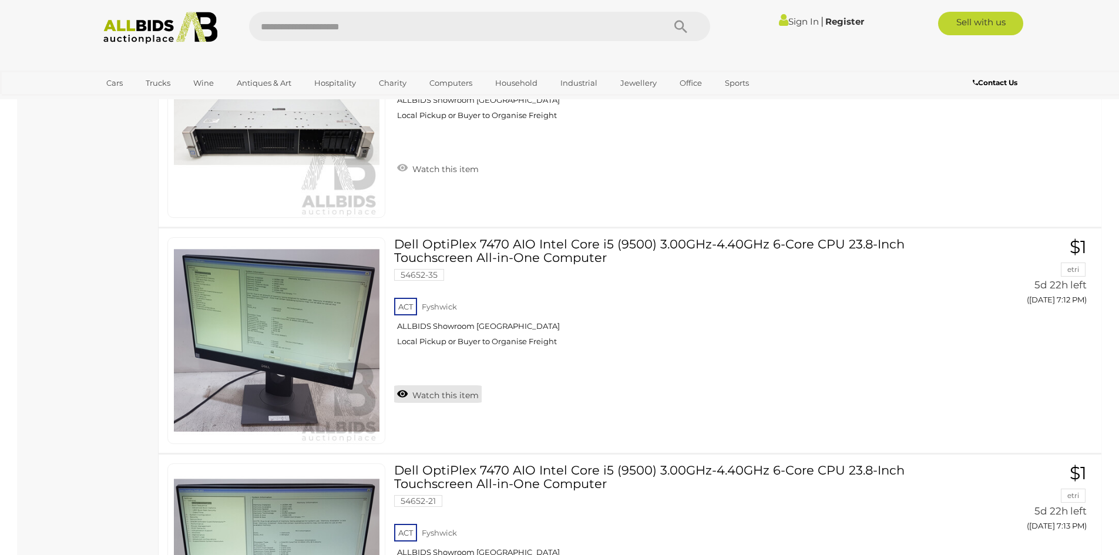
scroll to position [2233, 0]
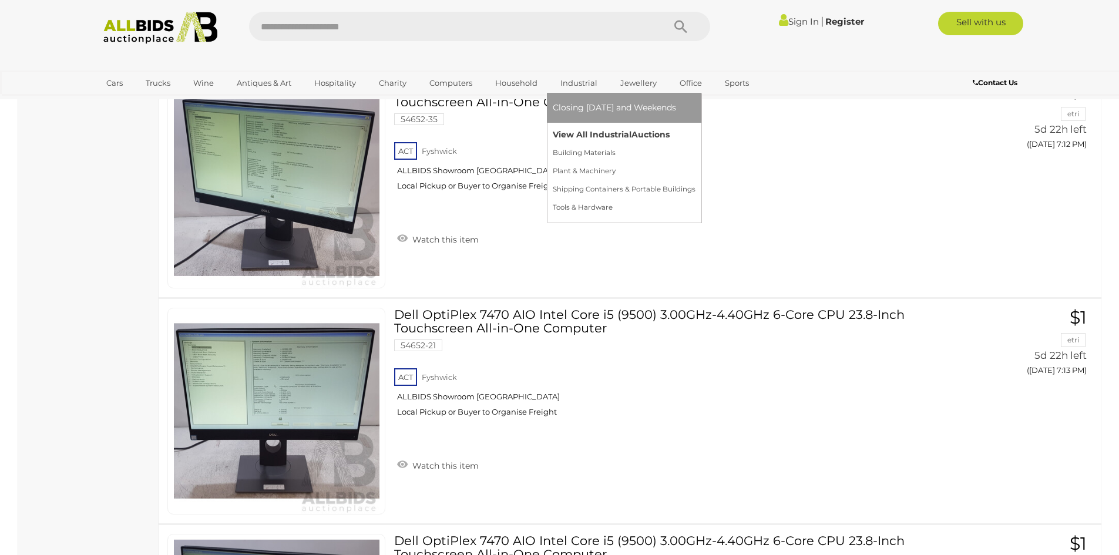
click at [576, 131] on link "View All Industrial Auctions" at bounding box center [624, 135] width 143 height 18
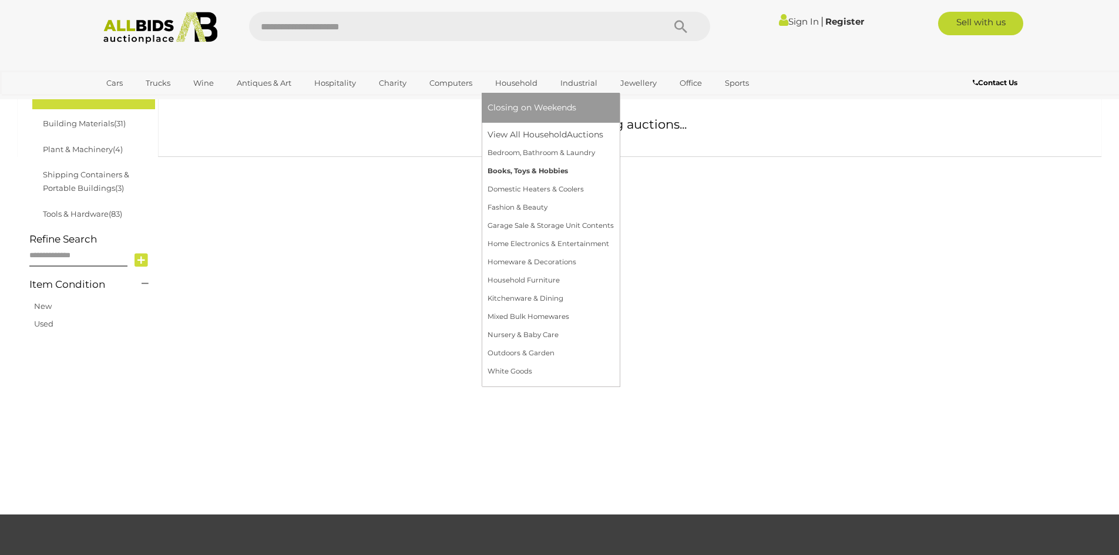
scroll to position [205, 0]
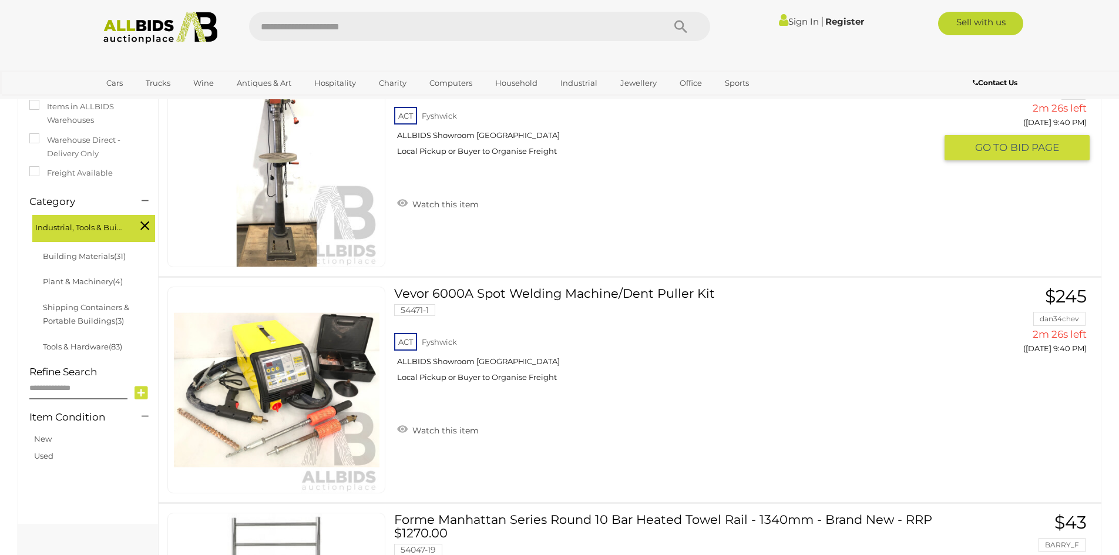
scroll to position [118, 0]
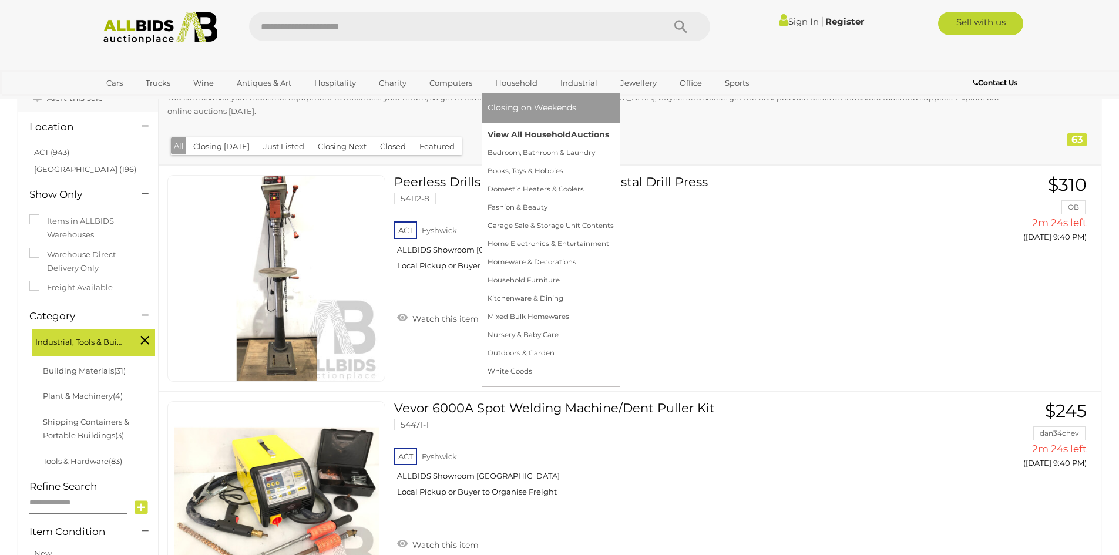
click at [498, 127] on link "View All Household Auctions" at bounding box center [551, 135] width 126 height 18
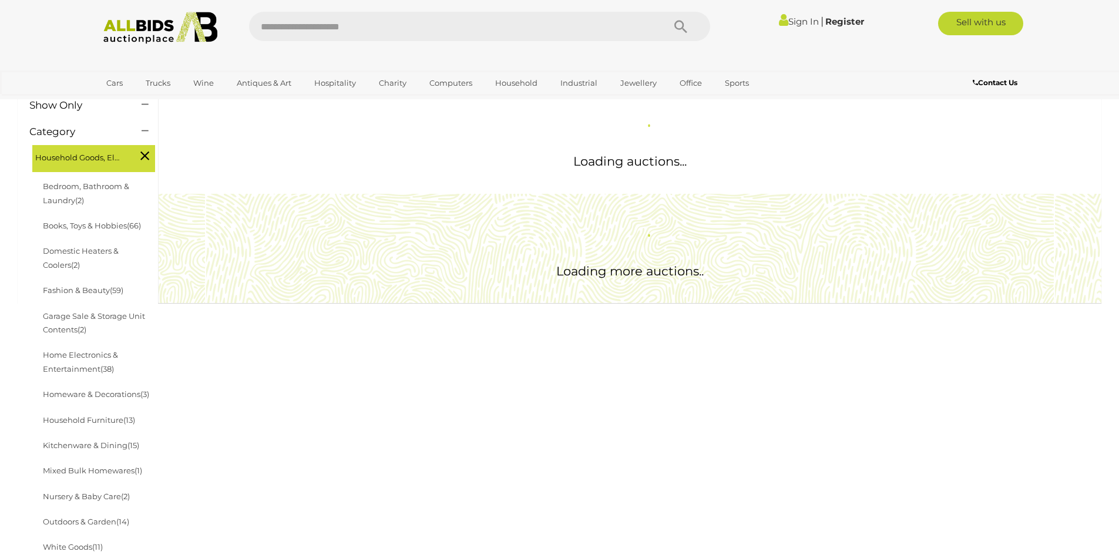
scroll to position [176, 0]
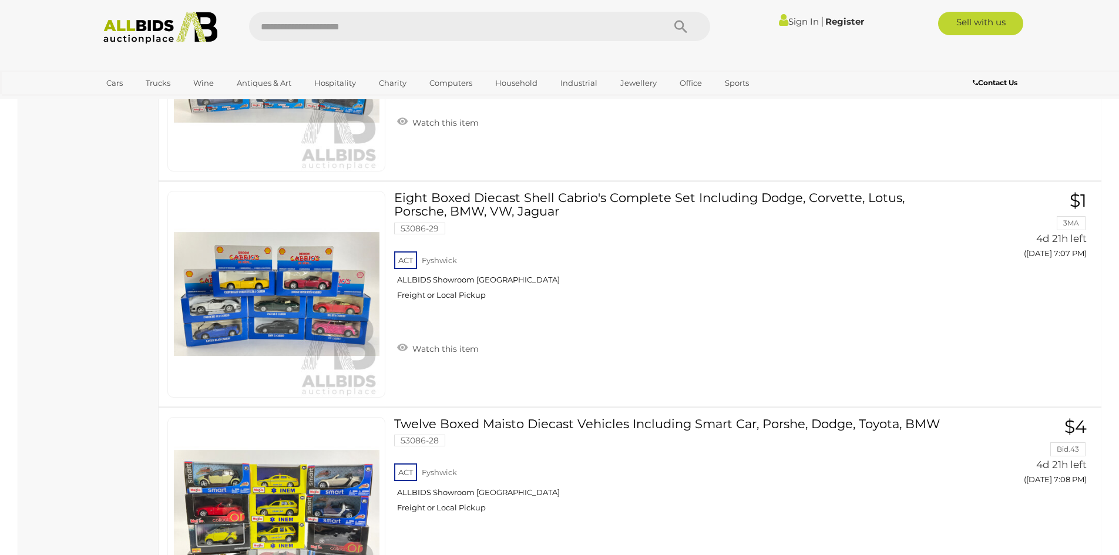
scroll to position [14570, 0]
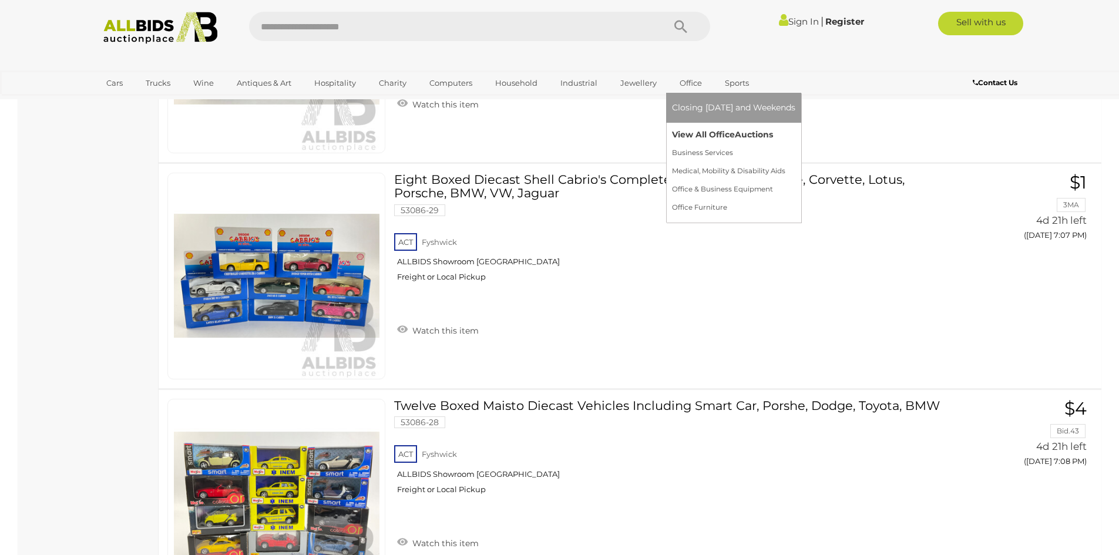
click at [686, 130] on link "View All Office Auctions" at bounding box center [733, 135] width 123 height 18
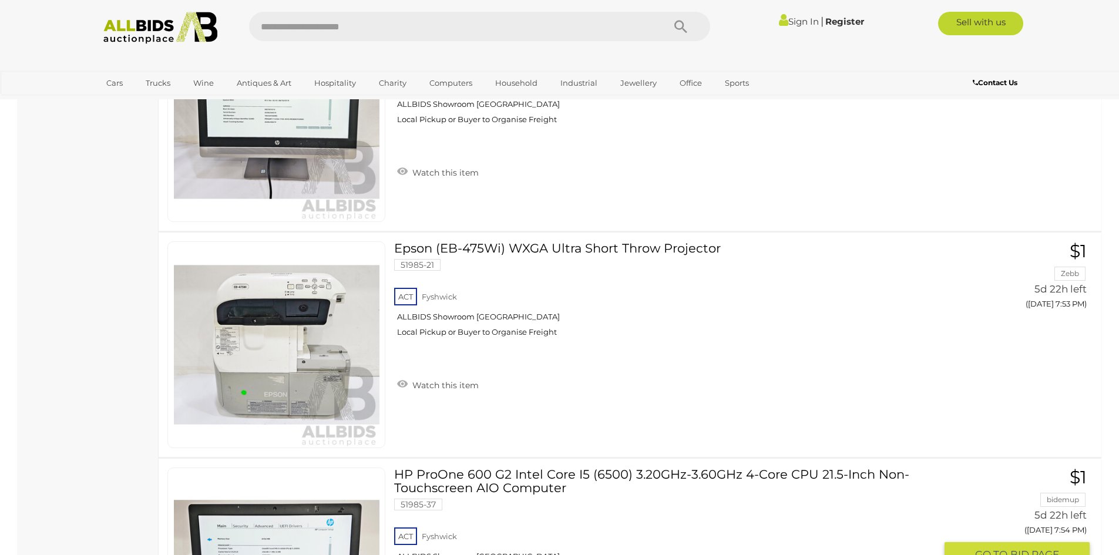
scroll to position [3290, 0]
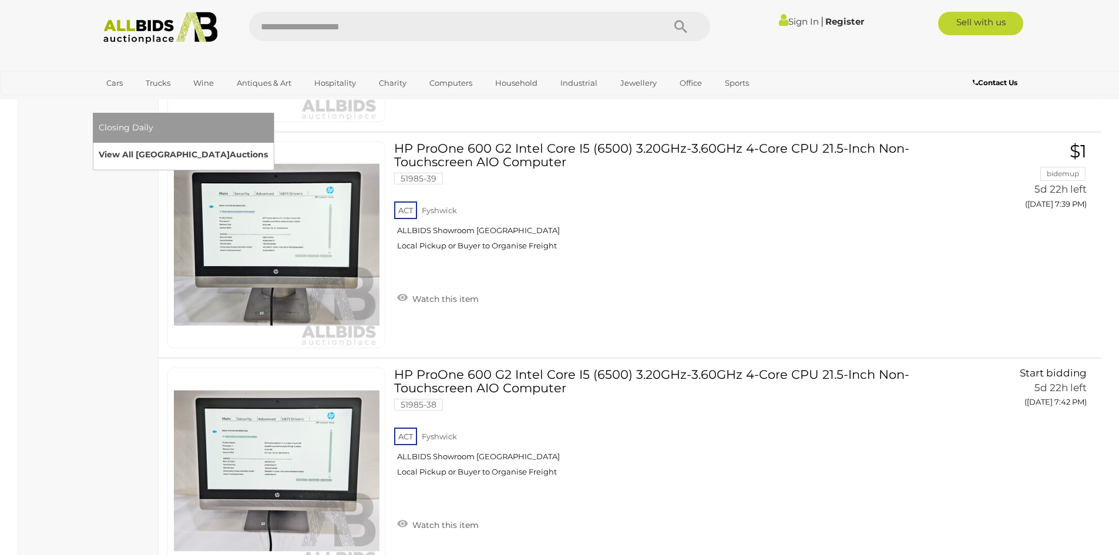
click at [268, 146] on link "View All Sydney Auctions" at bounding box center [183, 155] width 169 height 18
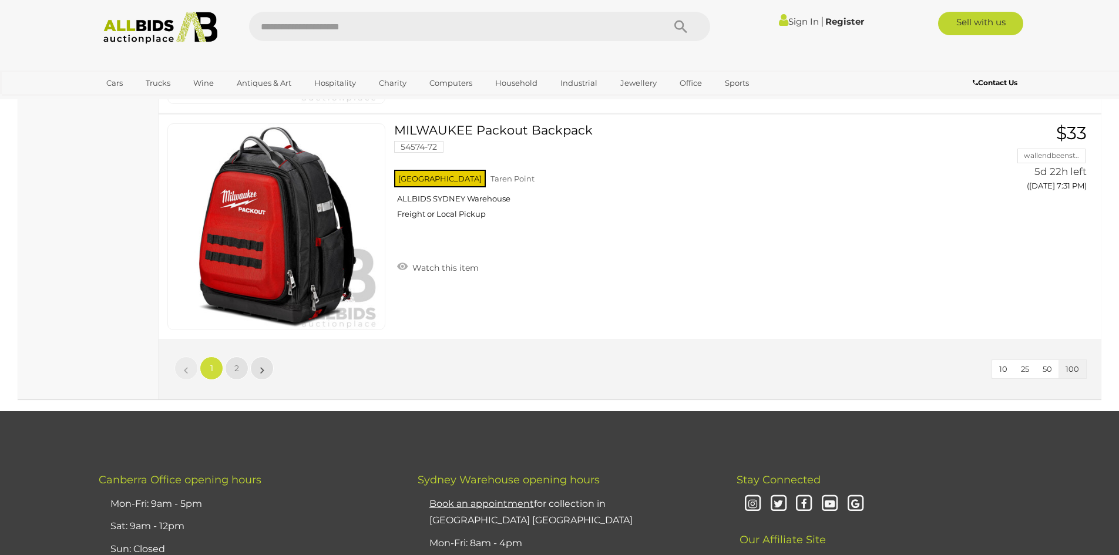
scroll to position [22560, 0]
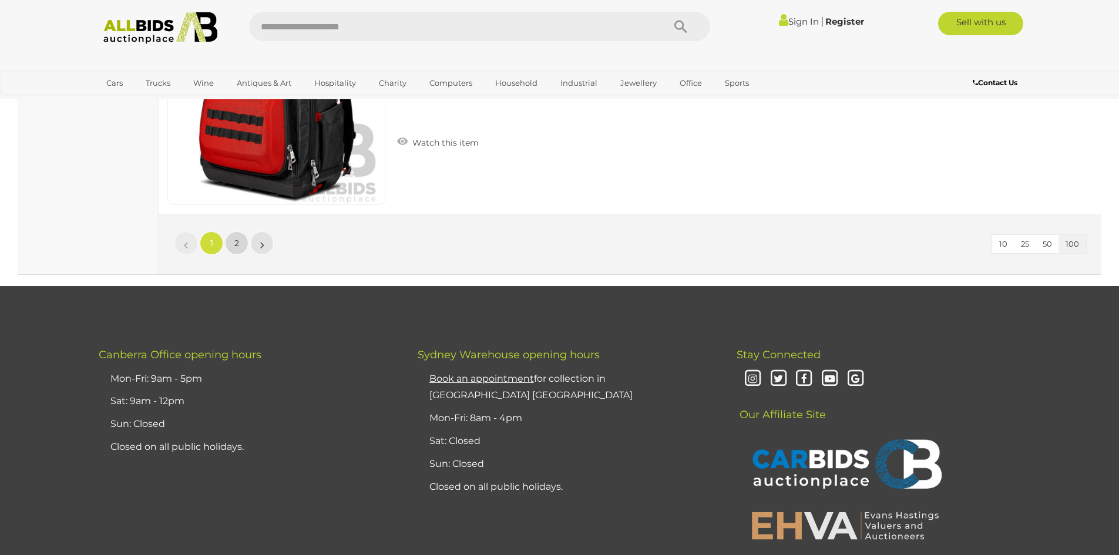
click at [239, 242] on span "2" at bounding box center [236, 243] width 5 height 11
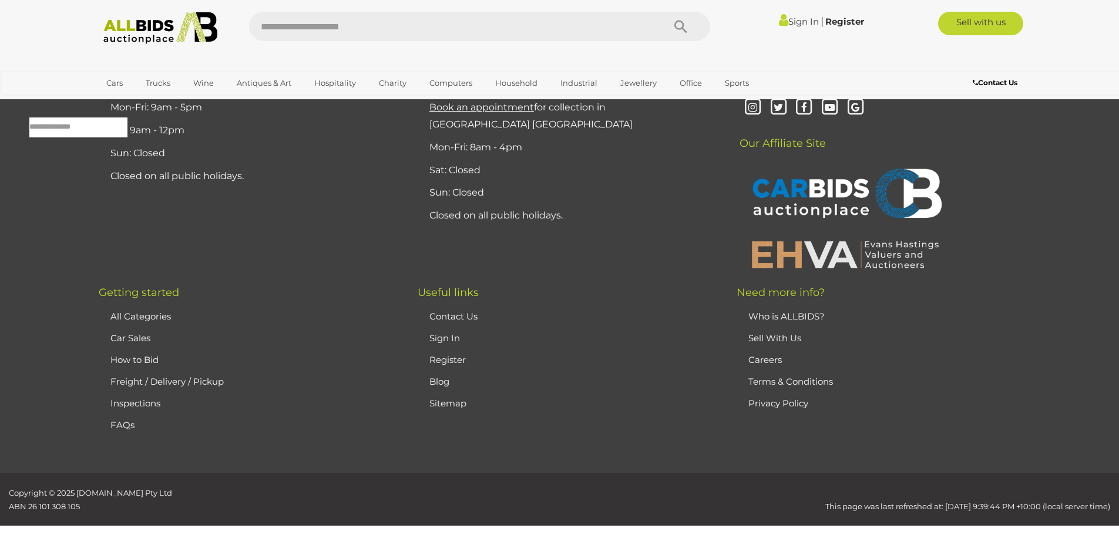
scroll to position [38, 0]
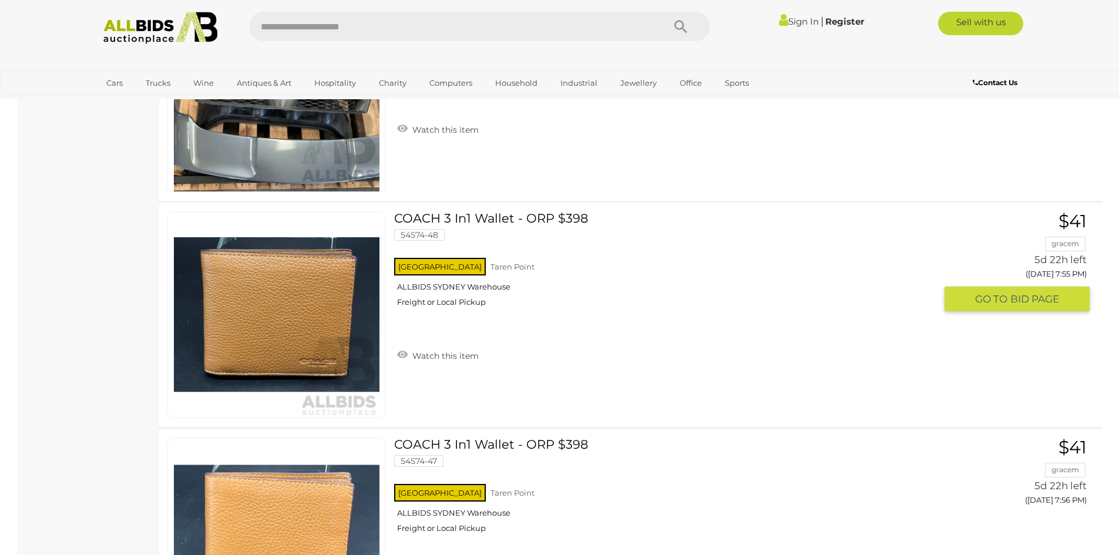
scroll to position [8086, 0]
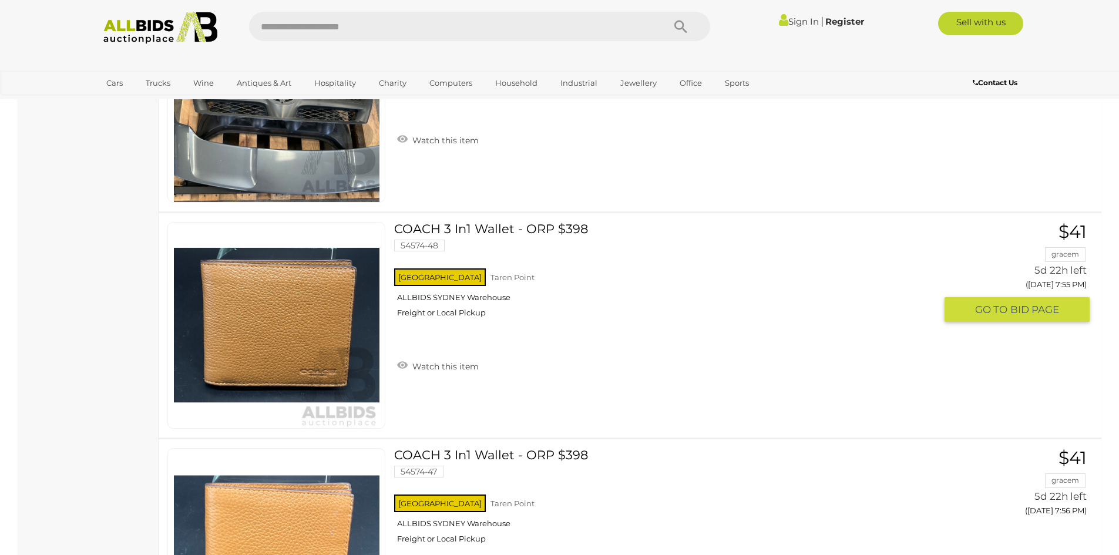
click at [354, 241] on link at bounding box center [276, 325] width 218 height 207
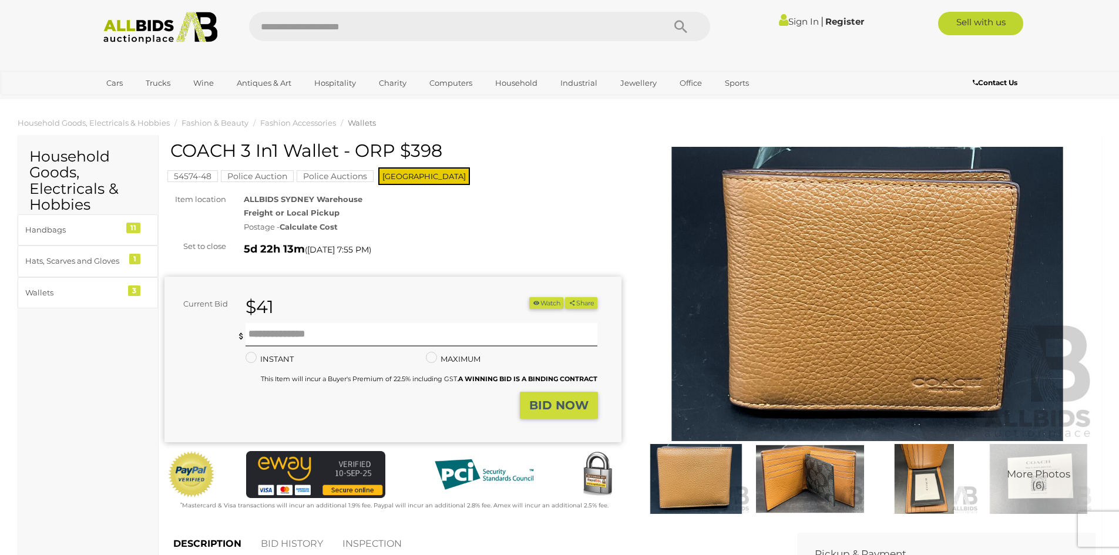
click at [784, 468] on img at bounding box center [810, 479] width 108 height 70
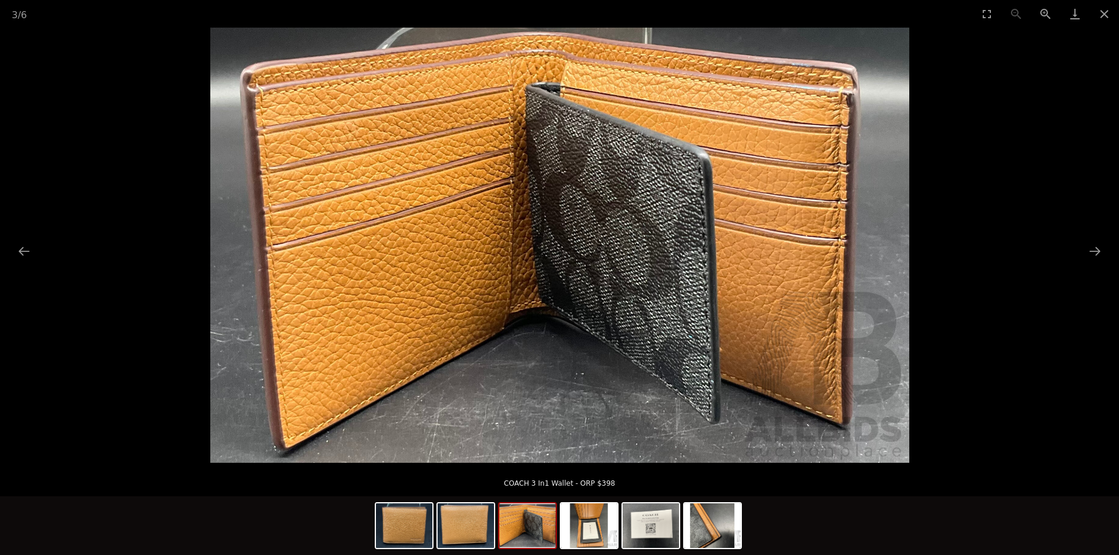
scroll to position [118, 0]
click at [708, 521] on img at bounding box center [712, 525] width 56 height 45
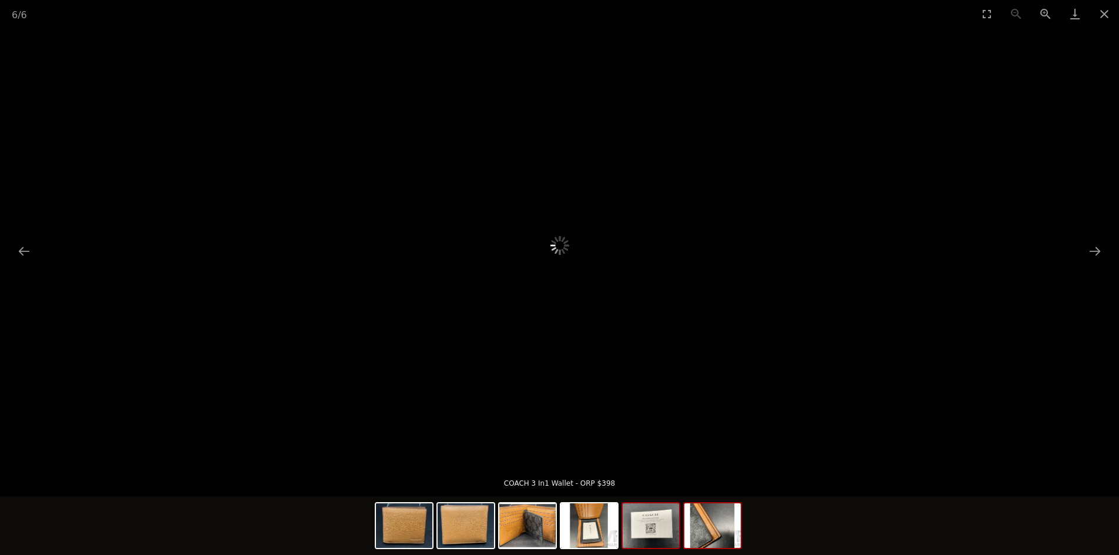
click at [664, 536] on img at bounding box center [651, 525] width 56 height 45
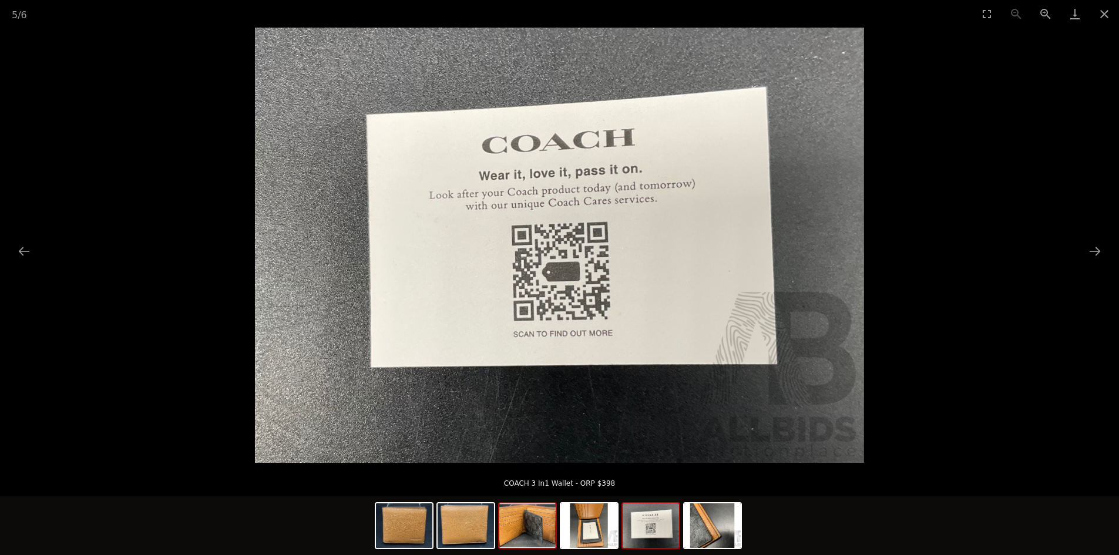
click at [515, 532] on img at bounding box center [527, 525] width 56 height 45
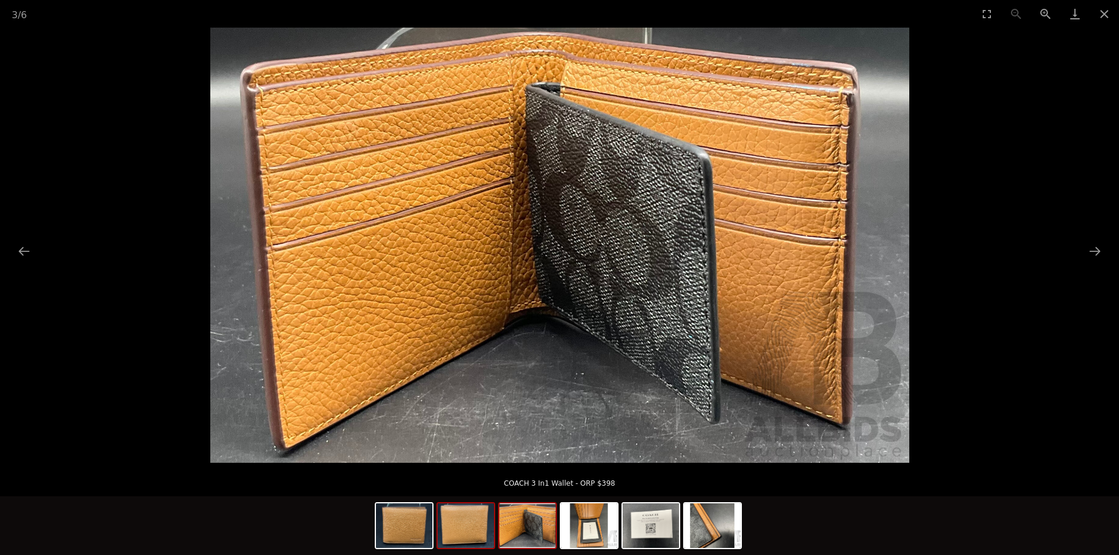
click at [484, 533] on img at bounding box center [466, 525] width 56 height 45
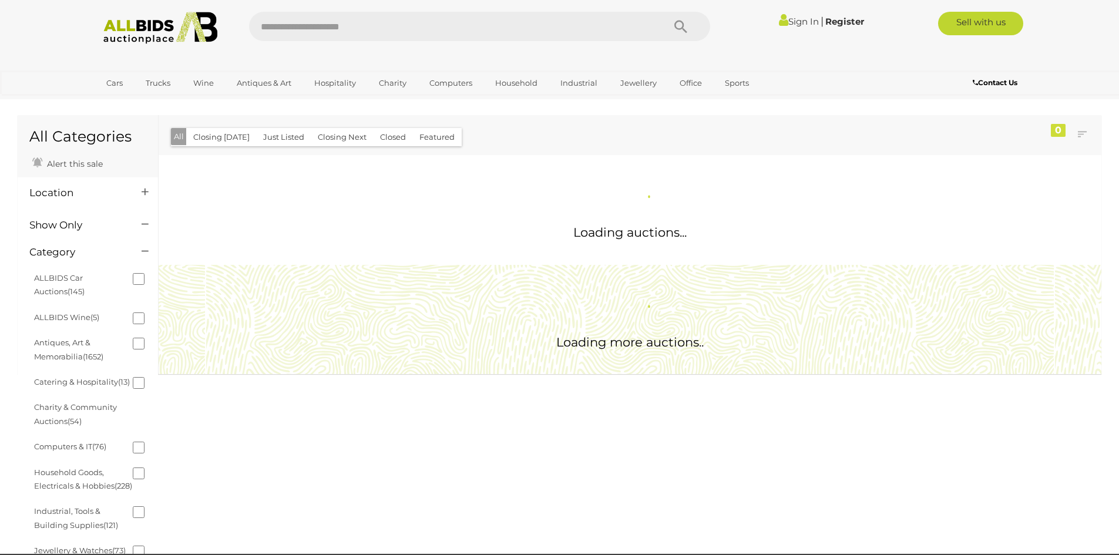
scroll to position [852, 0]
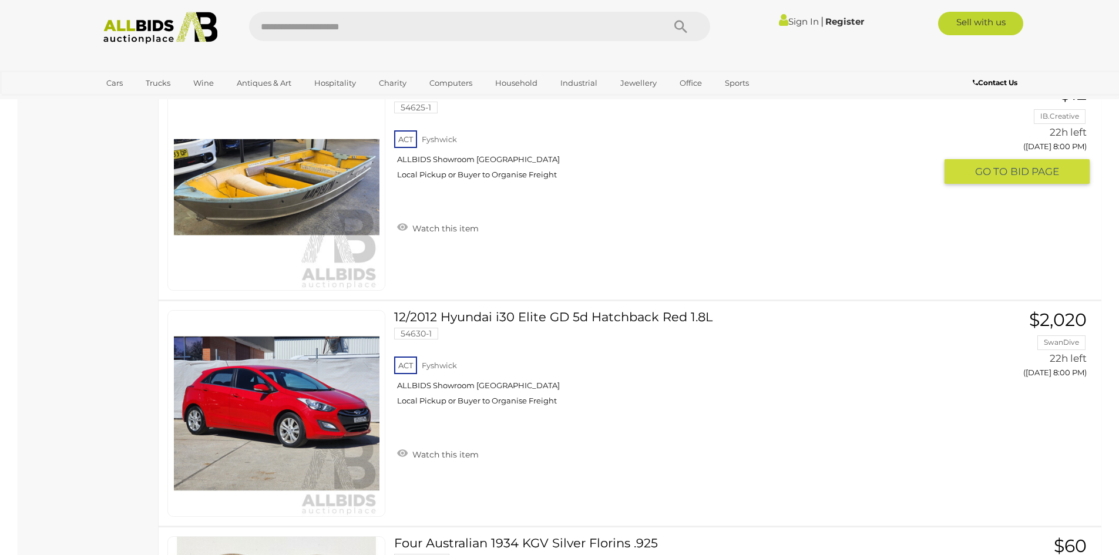
scroll to position [3202, 0]
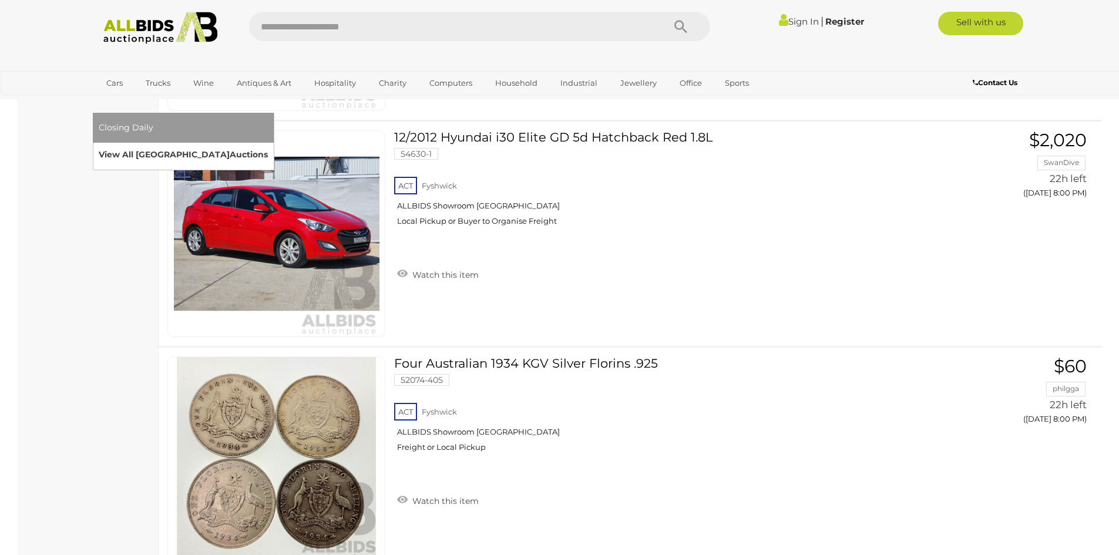
click at [268, 146] on link "View All Sydney Auctions" at bounding box center [183, 155] width 169 height 18
